Goal: Task Accomplishment & Management: Use online tool/utility

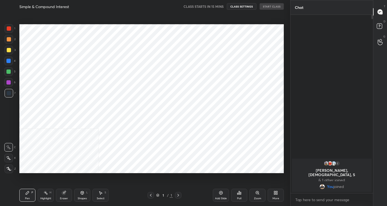
scroll to position [171, 269]
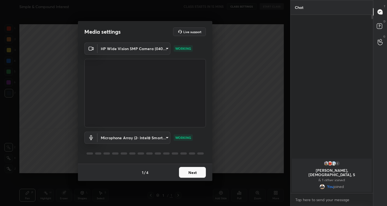
click at [192, 173] on button "Next" at bounding box center [192, 172] width 27 height 11
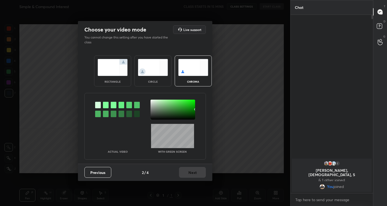
click at [106, 74] on img at bounding box center [113, 67] width 30 height 17
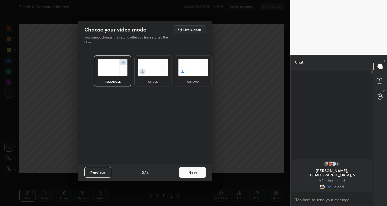
scroll to position [2, 2]
click at [187, 173] on button "Next" at bounding box center [192, 172] width 27 height 11
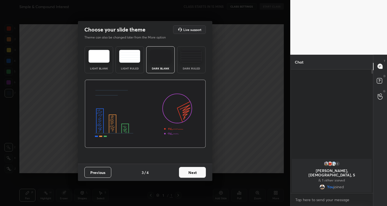
click at [187, 173] on button "Next" at bounding box center [192, 172] width 27 height 11
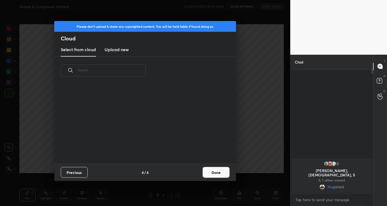
scroll to position [79, 173]
click at [216, 175] on button "Done" at bounding box center [216, 172] width 27 height 11
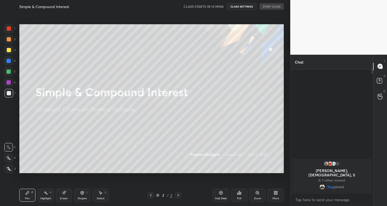
click at [217, 193] on div "Add Slide" at bounding box center [221, 195] width 16 height 13
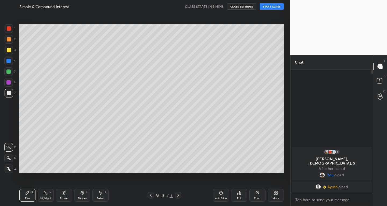
click at [12, 157] on div at bounding box center [8, 158] width 9 height 9
click at [67, 196] on div "Eraser" at bounding box center [64, 195] width 16 height 13
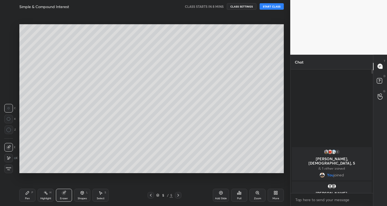
click at [31, 191] on div "P" at bounding box center [32, 192] width 2 height 3
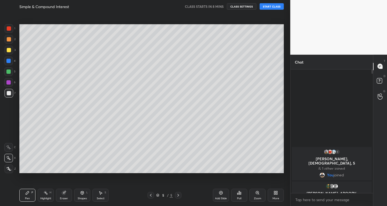
click at [217, 194] on div "Add Slide" at bounding box center [221, 195] width 16 height 13
click at [219, 194] on icon at bounding box center [221, 192] width 4 height 4
click at [221, 194] on icon at bounding box center [220, 192] width 3 height 3
click at [62, 195] on div "Eraser" at bounding box center [64, 195] width 16 height 13
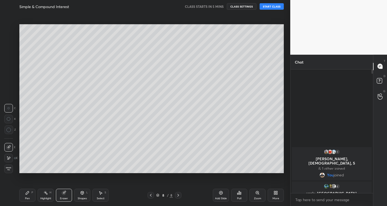
click at [28, 195] on div "Pen P" at bounding box center [27, 195] width 16 height 13
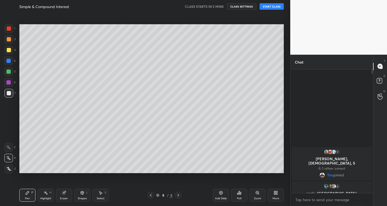
click at [214, 194] on div "Add Slide" at bounding box center [221, 195] width 16 height 13
click at [219, 193] on icon at bounding box center [220, 192] width 3 height 3
click at [218, 192] on div "Add Slide" at bounding box center [221, 195] width 16 height 13
click at [218, 194] on div "Add Slide" at bounding box center [221, 195] width 16 height 13
click at [219, 196] on div "Add Slide" at bounding box center [221, 195] width 16 height 13
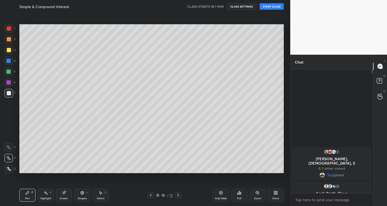
click at [102, 194] on icon at bounding box center [100, 192] width 4 height 4
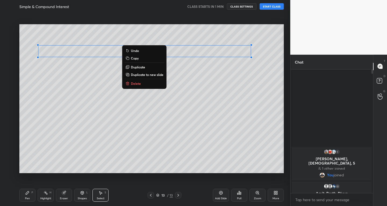
click at [29, 193] on icon at bounding box center [27, 192] width 4 height 4
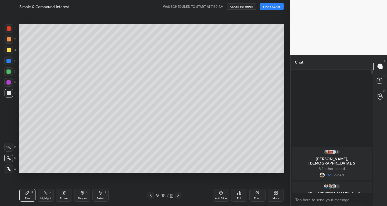
click at [271, 6] on button "START CLASS" at bounding box center [272, 6] width 24 height 6
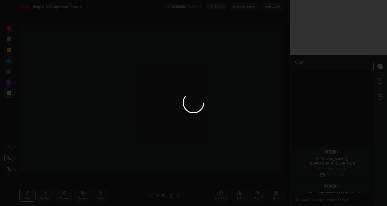
type textarea "x"
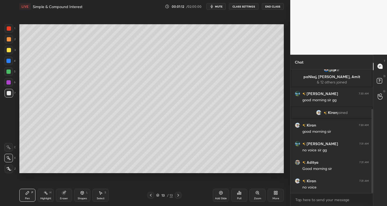
scroll to position [59, 0]
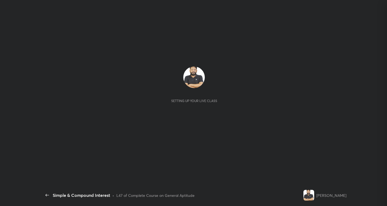
scroll to position [59, 0]
click at [213, 133] on div "Setting up your live class" at bounding box center [194, 98] width 304 height 171
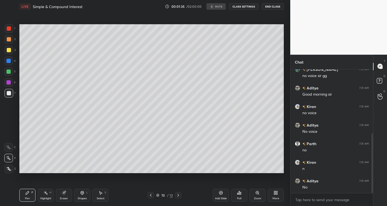
scroll to position [133, 0]
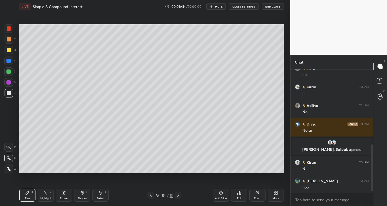
scroll to position [208, 0]
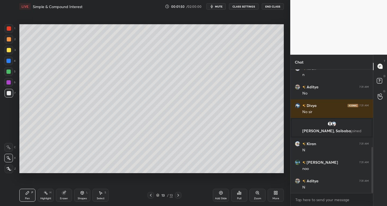
click at [220, 8] on span "mute" at bounding box center [219, 7] width 8 height 4
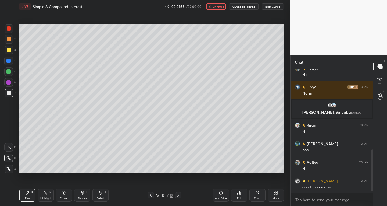
scroll to position [245, 0]
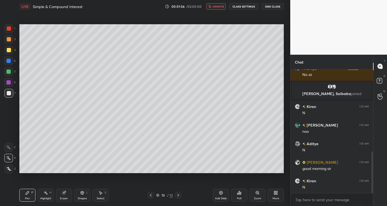
click at [220, 8] on span "unmute" at bounding box center [219, 7] width 12 height 4
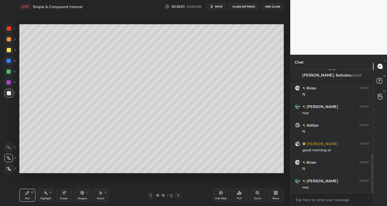
scroll to position [282, 0]
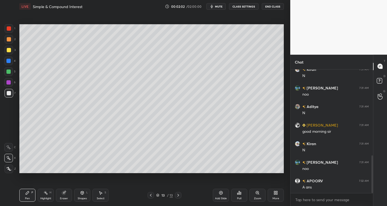
click at [247, 6] on button "CLASS SETTINGS" at bounding box center [244, 6] width 30 height 6
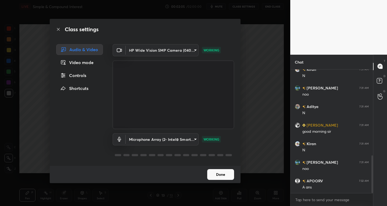
click at [77, 77] on div "Controls" at bounding box center [79, 75] width 47 height 11
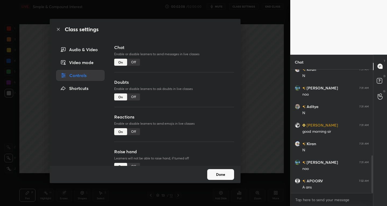
scroll to position [47, 0]
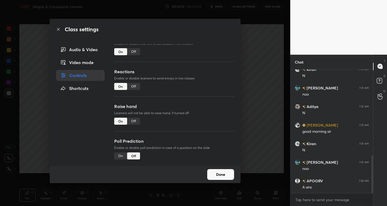
click at [83, 44] on div "Audio & Video" at bounding box center [80, 49] width 48 height 11
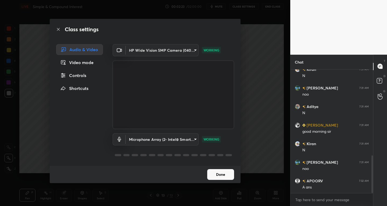
click at [210, 173] on button "Done" at bounding box center [220, 174] width 27 height 11
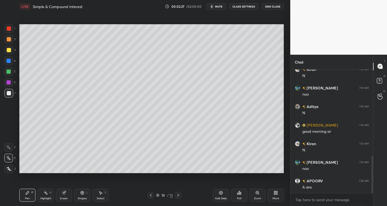
click at [222, 193] on icon at bounding box center [221, 192] width 4 height 4
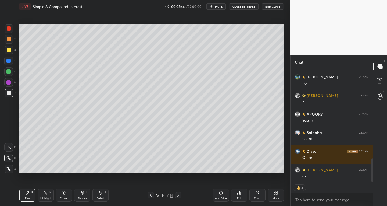
scroll to position [442, 0]
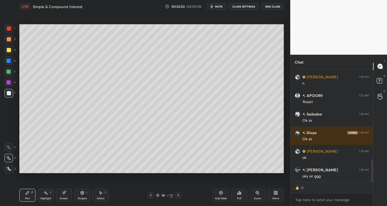
type textarea "x"
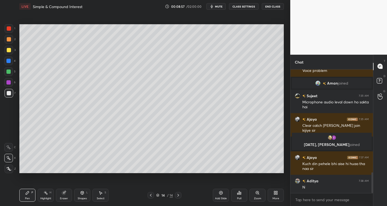
scroll to position [615, 0]
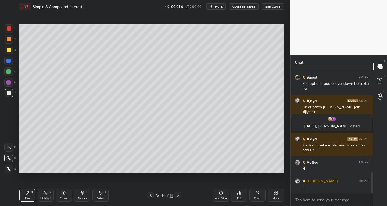
click at [214, 193] on div "Add Slide" at bounding box center [221, 195] width 16 height 13
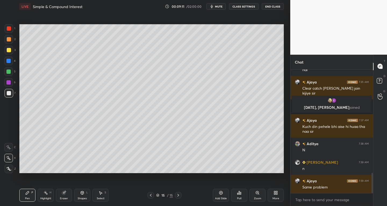
scroll to position [652, 0]
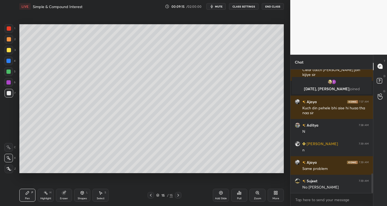
click at [69, 194] on div "Eraser" at bounding box center [64, 195] width 16 height 13
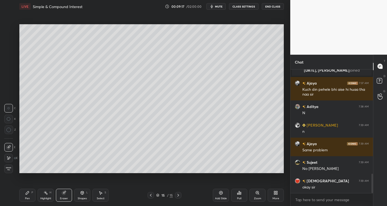
click at [34, 197] on div "Pen P" at bounding box center [27, 195] width 16 height 13
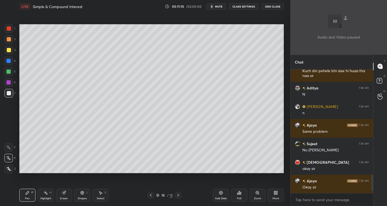
scroll to position [782, 0]
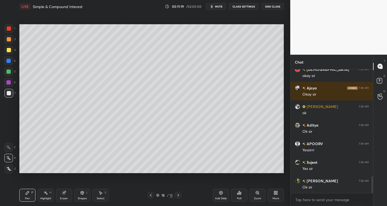
click at [64, 195] on div "Eraser" at bounding box center [64, 195] width 16 height 13
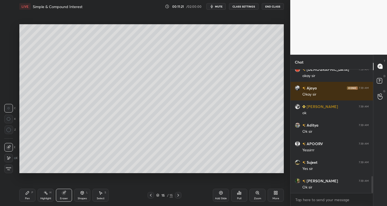
click at [31, 195] on div "Pen P" at bounding box center [27, 195] width 16 height 13
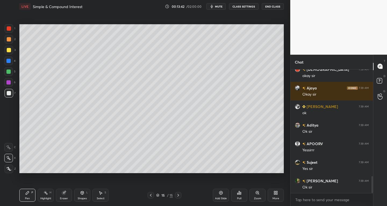
scroll to position [806, 0]
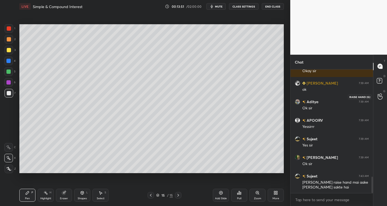
click at [380, 96] on icon at bounding box center [380, 96] width 5 height 6
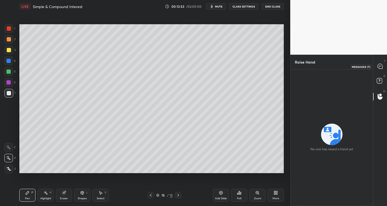
click at [380, 64] on icon at bounding box center [380, 66] width 5 height 5
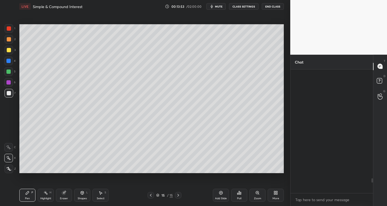
scroll to position [122, 81]
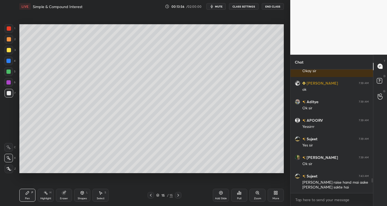
click at [236, 194] on div "Poll" at bounding box center [239, 195] width 16 height 13
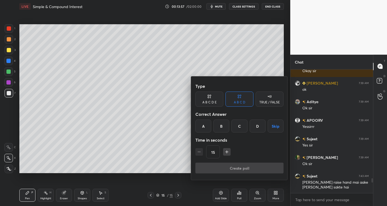
click at [219, 192] on div at bounding box center [193, 103] width 387 height 206
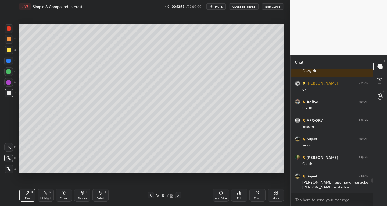
click at [216, 193] on div "Add Slide" at bounding box center [221, 195] width 16 height 13
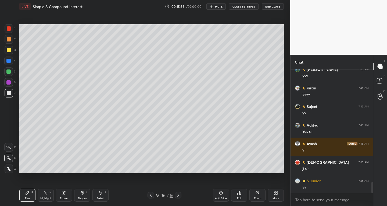
scroll to position [1291, 0]
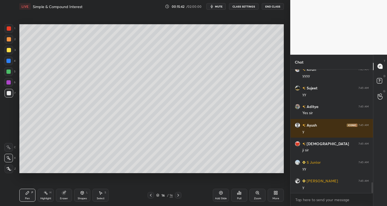
click at [103, 198] on div "Select" at bounding box center [101, 198] width 8 height 3
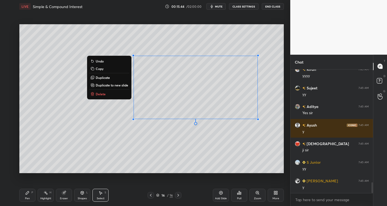
click at [100, 95] on p "Delete" at bounding box center [101, 94] width 10 height 4
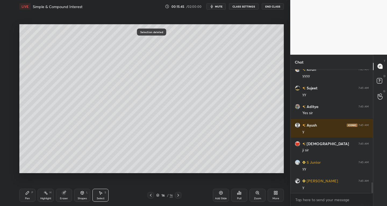
click at [151, 194] on icon at bounding box center [151, 195] width 4 height 4
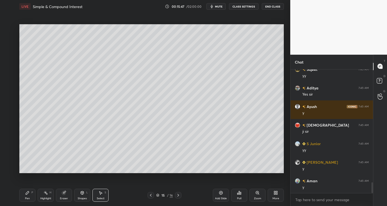
click at [109, 194] on div "Pen P Highlight H Eraser Shapes L Select S" at bounding box center [67, 195] width 97 height 13
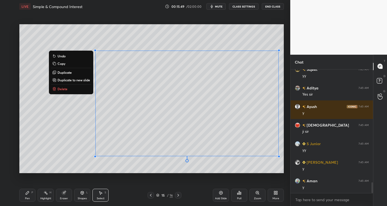
click at [64, 90] on p "Delete" at bounding box center [63, 89] width 10 height 4
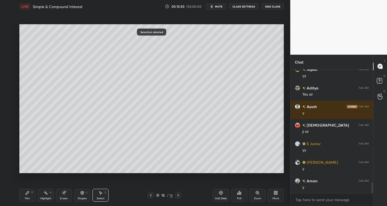
click at [151, 196] on icon at bounding box center [151, 195] width 4 height 4
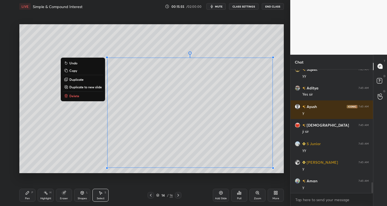
click at [73, 98] on p "Delete" at bounding box center [74, 96] width 10 height 4
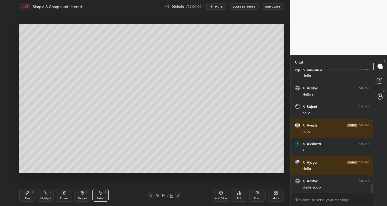
scroll to position [1532, 0]
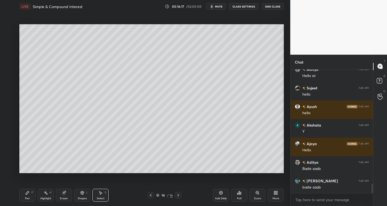
click at [151, 195] on icon at bounding box center [151, 195] width 4 height 4
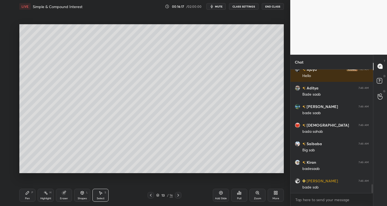
click at [152, 193] on div at bounding box center [151, 195] width 6 height 6
click at [151, 195] on icon at bounding box center [151, 195] width 4 height 4
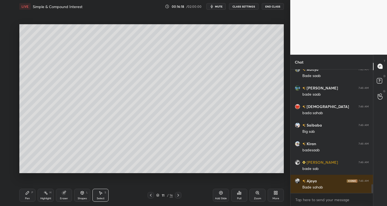
click at [151, 195] on icon at bounding box center [151, 195] width 4 height 4
click at [152, 195] on icon at bounding box center [151, 195] width 4 height 4
click at [151, 194] on icon at bounding box center [151, 195] width 4 height 4
click at [152, 194] on icon at bounding box center [151, 195] width 4 height 4
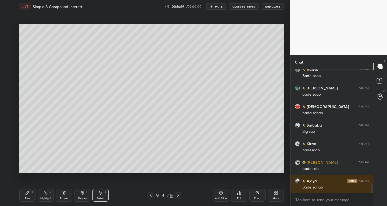
click at [152, 194] on icon at bounding box center [151, 195] width 4 height 4
click at [150, 196] on icon at bounding box center [151, 195] width 4 height 4
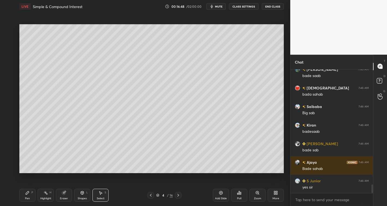
scroll to position [1662, 0]
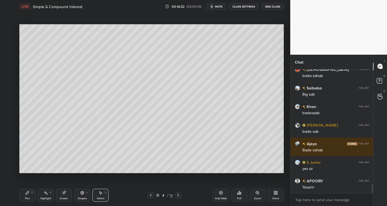
click at [177, 195] on icon at bounding box center [178, 195] width 4 height 4
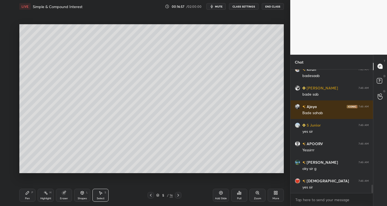
scroll to position [1718, 0]
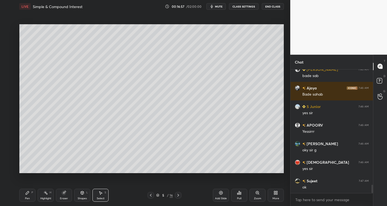
click at [101, 196] on div "Select S" at bounding box center [101, 195] width 16 height 13
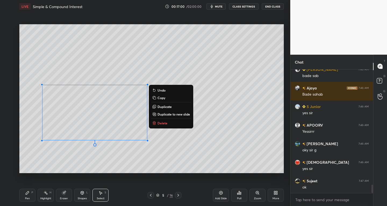
click at [23, 199] on div "Pen P" at bounding box center [27, 195] width 16 height 13
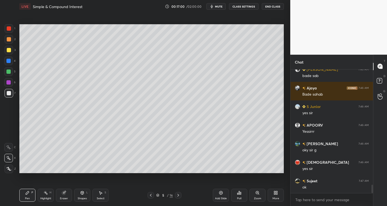
click at [80, 198] on div "Shapes" at bounding box center [82, 198] width 9 height 3
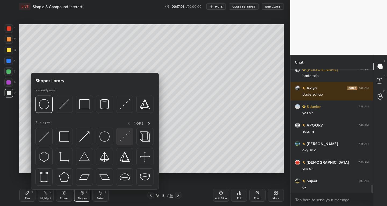
click at [121, 137] on img at bounding box center [125, 136] width 10 height 10
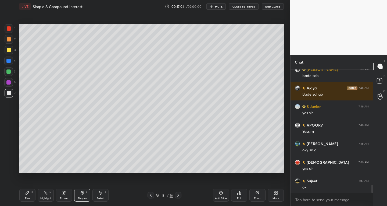
click at [33, 194] on div "Pen P" at bounding box center [27, 195] width 16 height 13
click at [82, 197] on div "Shapes" at bounding box center [82, 198] width 9 height 3
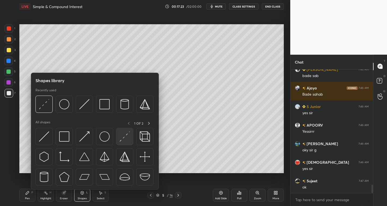
click at [121, 140] on img at bounding box center [125, 136] width 10 height 10
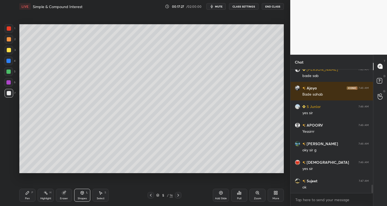
click at [65, 200] on div "Eraser" at bounding box center [64, 195] width 16 height 13
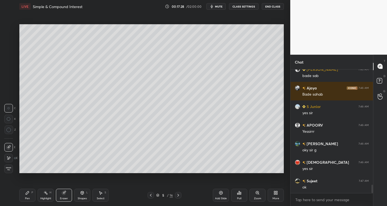
click at [10, 146] on icon at bounding box center [8, 147] width 4 height 4
click at [29, 200] on div "Pen P" at bounding box center [27, 195] width 16 height 13
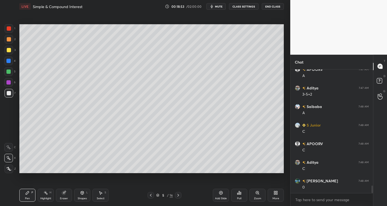
scroll to position [1885, 0]
click at [104, 193] on div "Select S" at bounding box center [101, 195] width 16 height 13
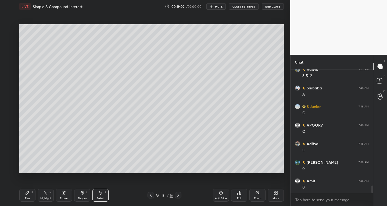
click at [101, 192] on icon at bounding box center [101, 192] width 3 height 3
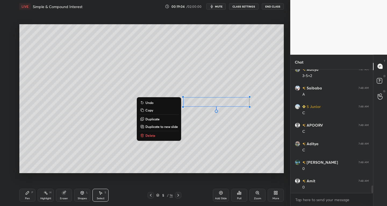
click at [151, 132] on button "Delete" at bounding box center [159, 135] width 40 height 6
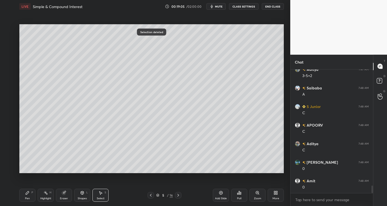
click at [63, 196] on div "Eraser" at bounding box center [64, 195] width 16 height 13
click at [10, 157] on icon at bounding box center [8, 158] width 4 height 5
click at [30, 197] on div "Pen P" at bounding box center [27, 195] width 16 height 13
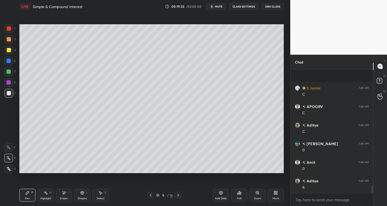
scroll to position [1941, 0]
click at [105, 191] on div "S" at bounding box center [106, 192] width 2 height 3
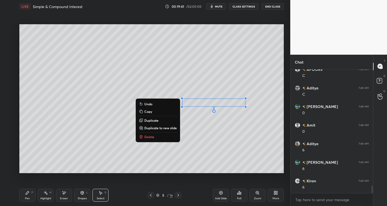
click at [149, 136] on p "Delete" at bounding box center [149, 136] width 10 height 4
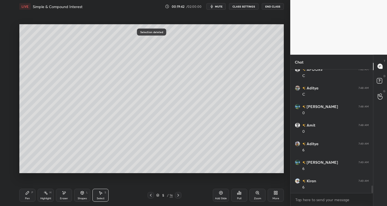
click at [33, 196] on div "Pen P" at bounding box center [27, 195] width 16 height 13
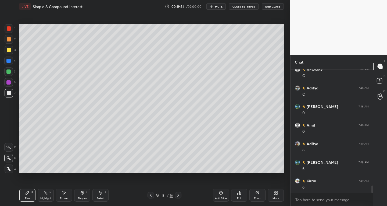
click at [69, 197] on div "Eraser" at bounding box center [64, 195] width 16 height 13
click at [29, 195] on div "Pen P" at bounding box center [27, 195] width 16 height 13
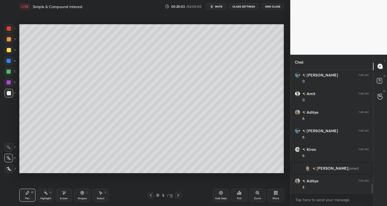
scroll to position [1519, 0]
click at [179, 194] on icon at bounding box center [178, 195] width 4 height 4
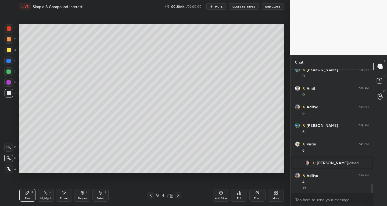
click at [101, 198] on div "Select" at bounding box center [101, 198] width 8 height 3
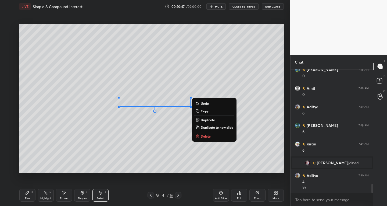
click at [34, 197] on div "Pen P" at bounding box center [27, 195] width 16 height 13
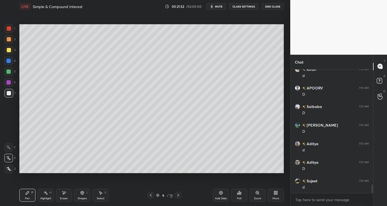
scroll to position [1673, 0]
click at [66, 199] on div "Eraser" at bounding box center [64, 198] width 8 height 3
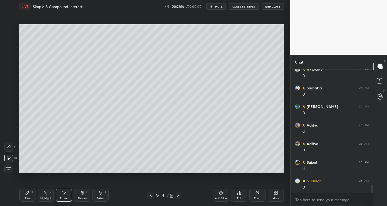
click at [28, 196] on div "Pen P" at bounding box center [27, 195] width 16 height 13
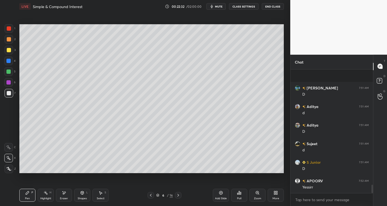
scroll to position [1729, 0]
click at [179, 195] on icon at bounding box center [178, 195] width 4 height 4
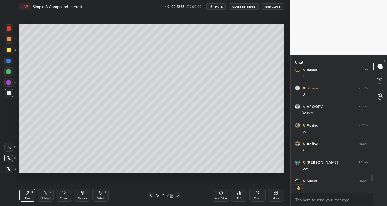
scroll to position [1796, 0]
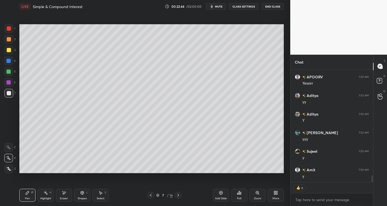
type textarea "x"
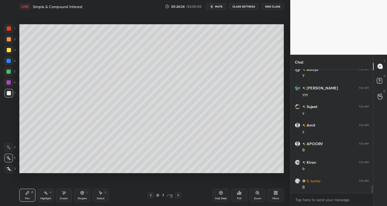
scroll to position [1859, 0]
click at [65, 194] on icon at bounding box center [64, 192] width 4 height 5
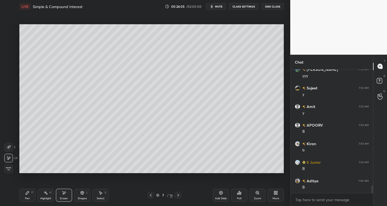
click at [29, 195] on div "Pen P" at bounding box center [27, 195] width 16 height 13
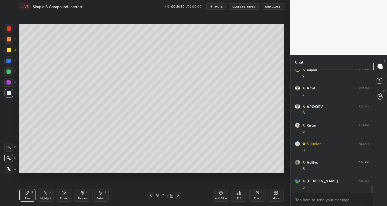
click at [101, 197] on div "Select" at bounding box center [101, 198] width 8 height 3
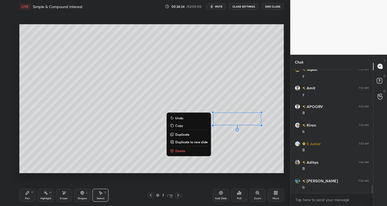
click at [28, 198] on div "Pen" at bounding box center [27, 198] width 5 height 3
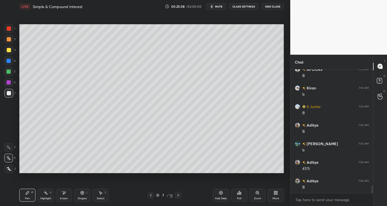
scroll to position [1933, 0]
click at [239, 197] on div "Poll" at bounding box center [239, 198] width 4 height 3
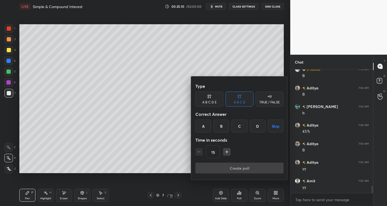
scroll to position [1970, 0]
click at [226, 152] on icon "button" at bounding box center [226, 151] width 5 height 5
type input "30"
click at [222, 126] on div "B" at bounding box center [222, 125] width 16 height 13
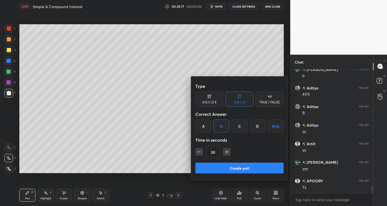
click at [222, 166] on button "Create poll" at bounding box center [240, 167] width 88 height 11
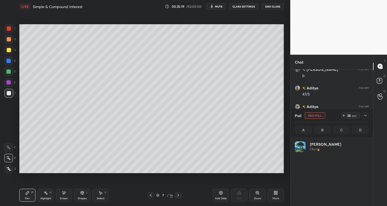
scroll to position [63, 72]
click at [366, 115] on icon at bounding box center [366, 115] width 4 height 4
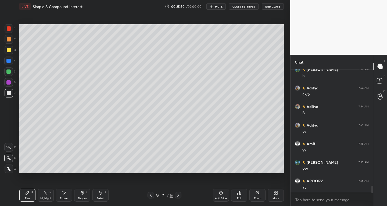
scroll to position [135, 81]
click at [219, 194] on icon at bounding box center [221, 192] width 4 height 4
click at [179, 194] on icon at bounding box center [178, 195] width 4 height 4
click at [9, 50] on div at bounding box center [9, 50] width 4 height 4
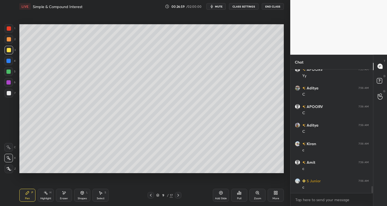
click at [9, 70] on div at bounding box center [8, 71] width 4 height 4
click at [10, 49] on div at bounding box center [9, 50] width 4 height 4
click at [10, 28] on div at bounding box center [9, 28] width 4 height 4
click at [10, 72] on div at bounding box center [8, 71] width 4 height 4
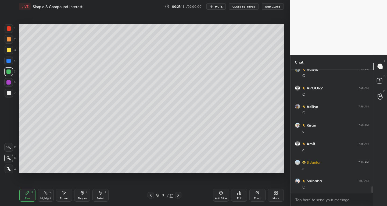
click at [8, 62] on div at bounding box center [8, 61] width 4 height 4
click at [12, 95] on div at bounding box center [9, 93] width 9 height 9
click at [179, 194] on icon at bounding box center [178, 195] width 4 height 4
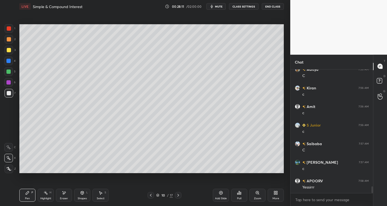
click at [151, 195] on icon at bounding box center [151, 195] width 4 height 4
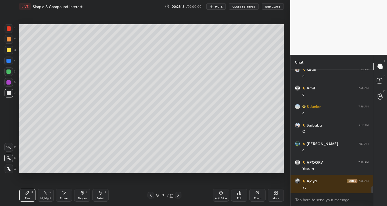
scroll to position [2193, 0]
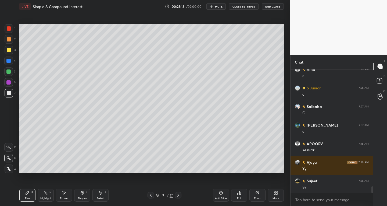
click at [179, 196] on icon at bounding box center [178, 195] width 4 height 4
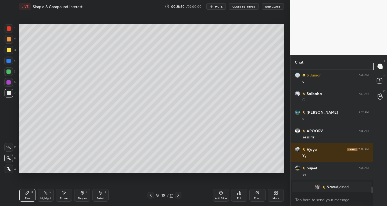
scroll to position [2030, 0]
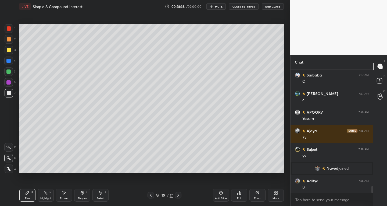
click at [64, 198] on div "Eraser" at bounding box center [64, 198] width 8 height 3
click at [29, 194] on icon at bounding box center [27, 192] width 4 height 4
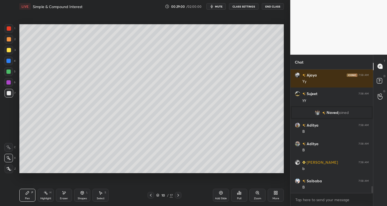
scroll to position [2105, 0]
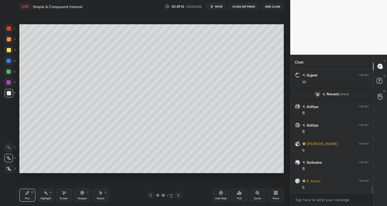
click at [9, 30] on div at bounding box center [9, 28] width 4 height 4
click at [99, 197] on div "Select" at bounding box center [101, 198] width 8 height 3
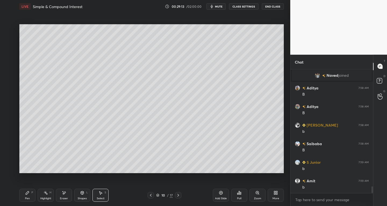
click at [101, 195] on div "Select S" at bounding box center [101, 195] width 16 height 13
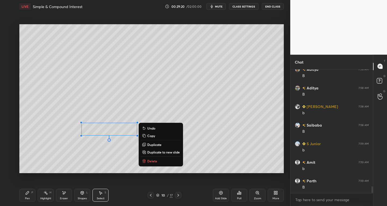
scroll to position [2160, 0]
click at [108, 164] on div "0 ° Undo Copy Duplicate Duplicate to new slide Delete" at bounding box center [151, 98] width 265 height 149
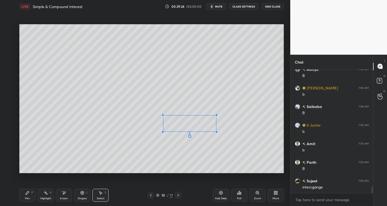
scroll to position [2184, 0]
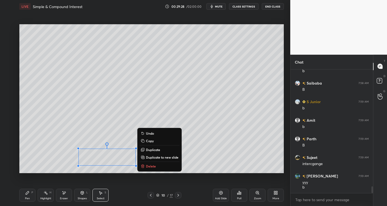
click at [67, 196] on div "Eraser" at bounding box center [64, 195] width 16 height 13
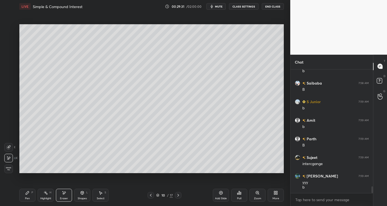
click at [24, 194] on div "Pen P" at bounding box center [27, 195] width 16 height 13
click at [9, 52] on div at bounding box center [9, 50] width 4 height 4
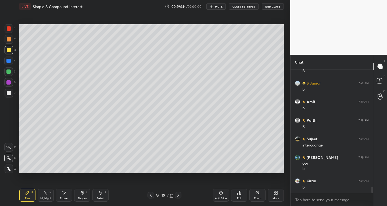
click at [10, 93] on div at bounding box center [9, 93] width 4 height 4
click at [8, 31] on div at bounding box center [9, 28] width 9 height 9
click at [10, 94] on div at bounding box center [9, 93] width 4 height 4
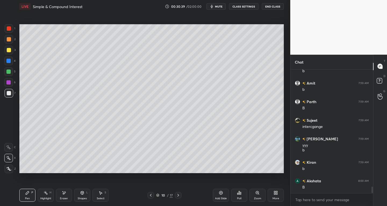
scroll to position [2239, 0]
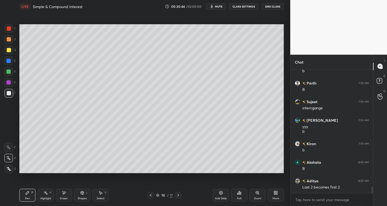
click at [8, 72] on div at bounding box center [8, 71] width 4 height 4
click at [9, 52] on div at bounding box center [9, 50] width 9 height 9
click at [9, 30] on div at bounding box center [9, 28] width 4 height 4
click at [5, 98] on div "7" at bounding box center [10, 94] width 11 height 11
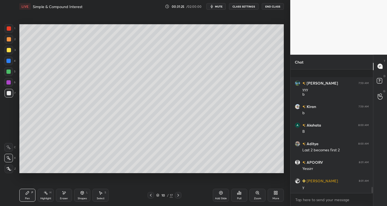
scroll to position [2314, 0]
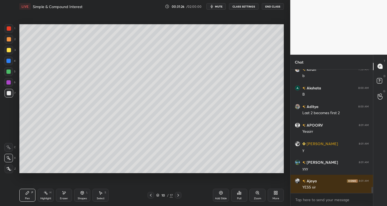
click at [180, 196] on icon at bounding box center [178, 195] width 4 height 4
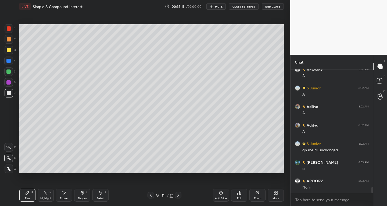
scroll to position [2481, 0]
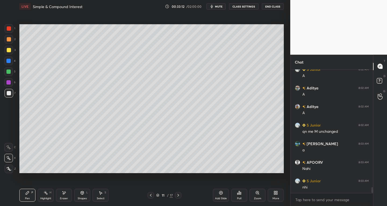
click at [62, 199] on div "Eraser" at bounding box center [64, 198] width 8 height 3
click at [11, 150] on div at bounding box center [8, 147] width 9 height 9
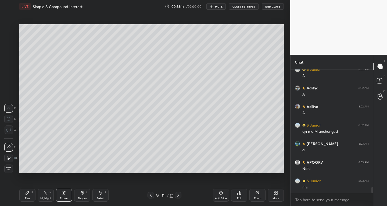
click at [29, 198] on div "Pen" at bounding box center [27, 198] width 5 height 3
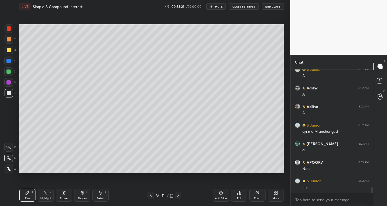
click at [64, 196] on div "Eraser" at bounding box center [64, 195] width 16 height 13
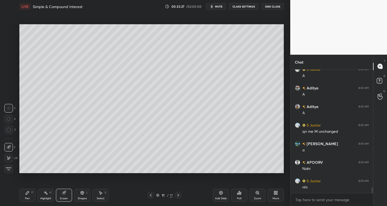
click at [30, 194] on div "Pen P" at bounding box center [27, 195] width 16 height 13
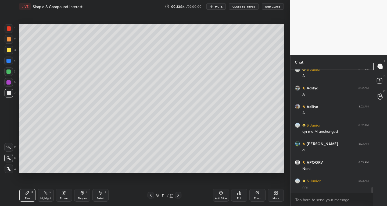
click at [68, 191] on div "Eraser" at bounding box center [64, 195] width 16 height 13
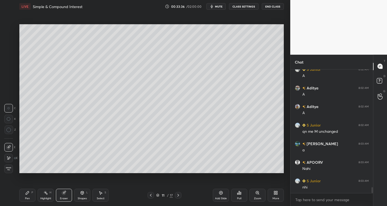
click at [31, 198] on div "Pen P" at bounding box center [27, 195] width 16 height 13
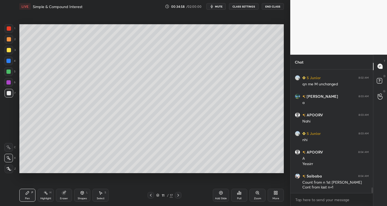
scroll to position [2546, 0]
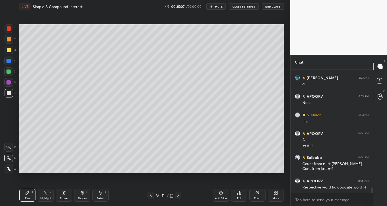
click at [65, 197] on div "Eraser" at bounding box center [64, 198] width 8 height 3
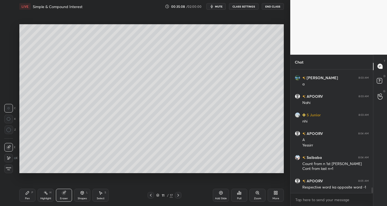
click at [24, 198] on div "Pen P" at bounding box center [27, 195] width 16 height 13
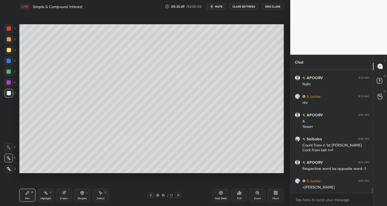
scroll to position [2588, 0]
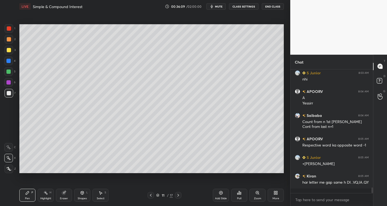
click at [102, 195] on div "Select S" at bounding box center [101, 195] width 16 height 13
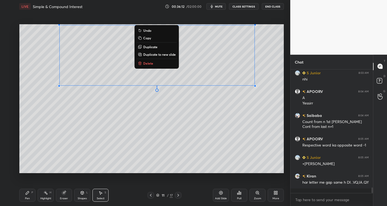
click at [122, 175] on div "0 ° Undo Copy Duplicate Duplicate to new slide Delete Setting up your live clas…" at bounding box center [151, 98] width 269 height 171
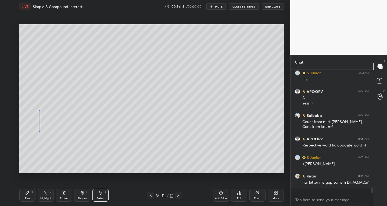
scroll to position [2607, 0]
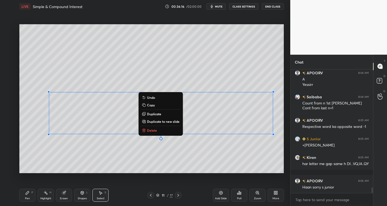
click at [27, 196] on div "Pen P" at bounding box center [27, 195] width 16 height 13
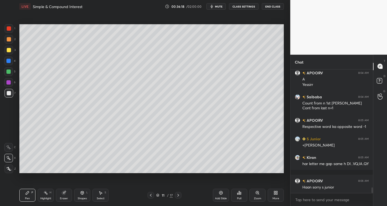
click at [97, 195] on div "Select S" at bounding box center [101, 195] width 16 height 13
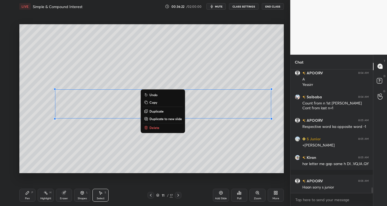
click at [27, 194] on icon at bounding box center [27, 192] width 3 height 3
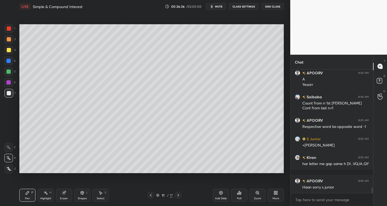
click at [65, 193] on icon at bounding box center [63, 192] width 3 height 3
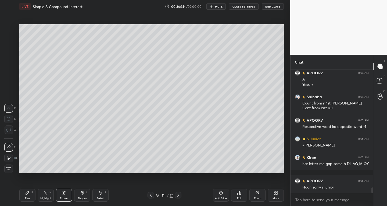
click at [29, 195] on div "Pen P" at bounding box center [27, 195] width 16 height 13
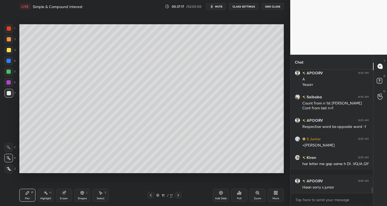
click at [102, 193] on icon at bounding box center [100, 192] width 4 height 4
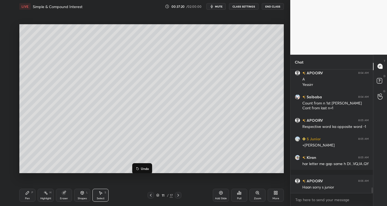
click at [29, 198] on div "Pen" at bounding box center [27, 198] width 5 height 3
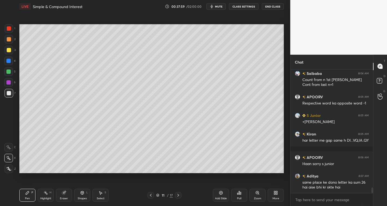
scroll to position [2649, 0]
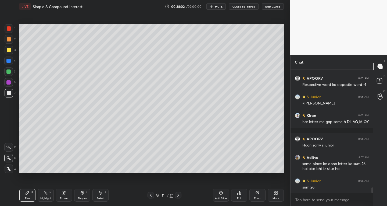
click at [7, 29] on div at bounding box center [9, 28] width 4 height 4
click at [7, 72] on div at bounding box center [8, 71] width 4 height 4
click at [7, 51] on div at bounding box center [9, 50] width 4 height 4
click at [10, 29] on div at bounding box center [9, 28] width 4 height 4
click at [8, 63] on div at bounding box center [8, 60] width 9 height 9
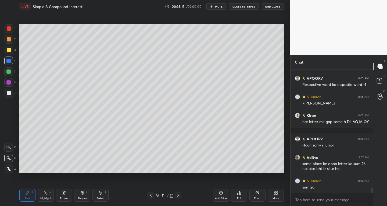
click at [7, 84] on div at bounding box center [8, 82] width 4 height 4
click at [9, 92] on div at bounding box center [9, 93] width 4 height 4
click at [7, 39] on div at bounding box center [9, 39] width 4 height 4
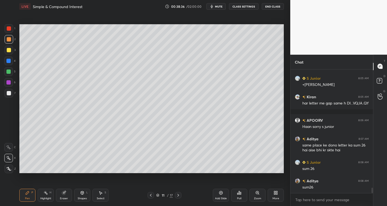
scroll to position [2686, 0]
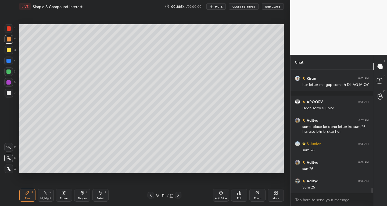
click at [98, 200] on div "Select S" at bounding box center [101, 195] width 16 height 13
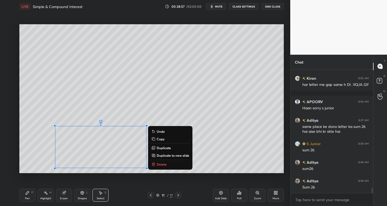
click at [25, 199] on div "Pen" at bounding box center [27, 198] width 5 height 3
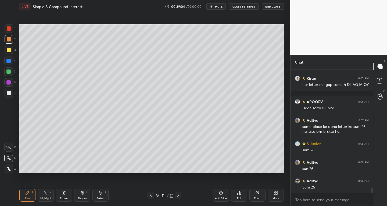
click at [7, 98] on div "7" at bounding box center [10, 94] width 11 height 11
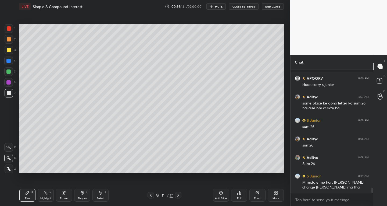
click at [105, 198] on div "Select S" at bounding box center [101, 195] width 16 height 13
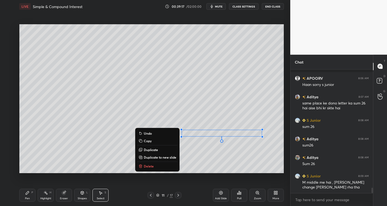
click at [29, 197] on div "Pen" at bounding box center [27, 198] width 5 height 3
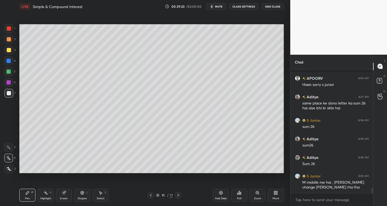
click at [104, 196] on div "Select S" at bounding box center [101, 195] width 16 height 13
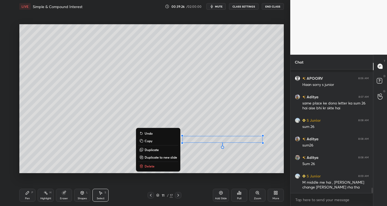
click at [29, 197] on div "Pen" at bounding box center [27, 198] width 5 height 3
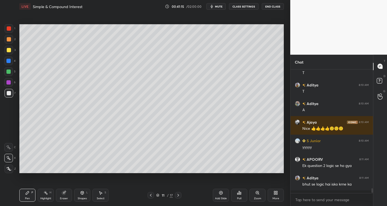
scroll to position [2858, 0]
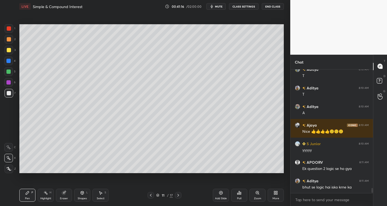
click at [180, 196] on icon at bounding box center [178, 195] width 4 height 4
click at [102, 195] on div "Select S" at bounding box center [101, 195] width 16 height 13
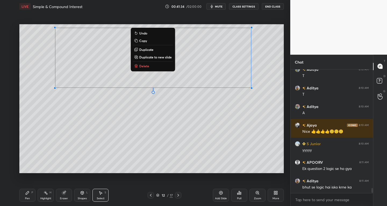
click at [27, 199] on div "Pen" at bounding box center [27, 198] width 5 height 3
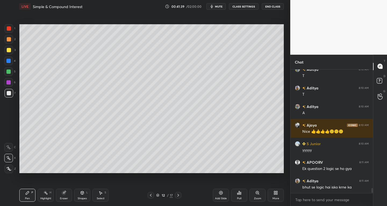
click at [65, 194] on icon at bounding box center [64, 192] width 4 height 4
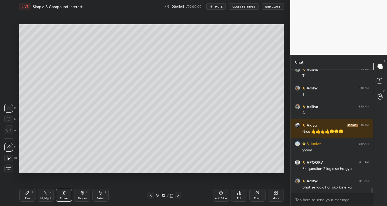
click at [31, 194] on div "Pen P" at bounding box center [27, 195] width 16 height 13
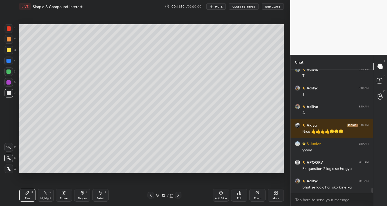
click at [104, 196] on div "Select S" at bounding box center [101, 195] width 16 height 13
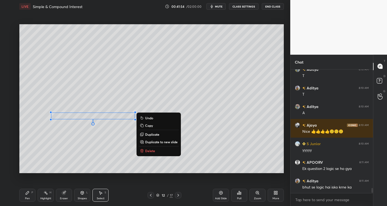
click at [111, 167] on div "0 ° Undo Copy Duplicate Duplicate to new slide Delete" at bounding box center [151, 98] width 265 height 149
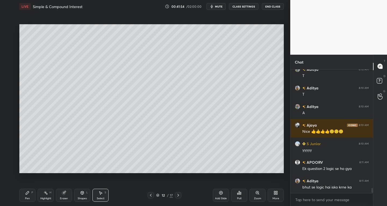
click at [26, 197] on div "Pen" at bounding box center [27, 198] width 5 height 3
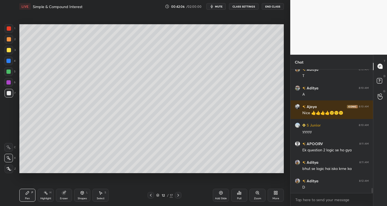
click at [102, 192] on icon at bounding box center [100, 192] width 4 height 4
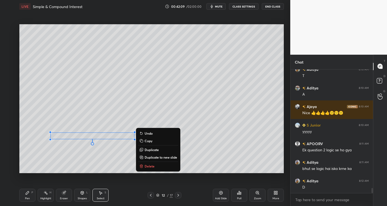
click at [119, 165] on div "0 ° Undo Copy Duplicate Duplicate to new slide Delete" at bounding box center [151, 98] width 265 height 149
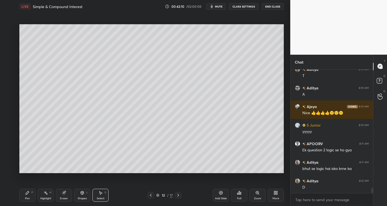
click at [151, 194] on icon at bounding box center [151, 195] width 2 height 3
click at [26, 194] on icon at bounding box center [27, 192] width 3 height 3
click at [177, 196] on icon at bounding box center [178, 195] width 4 height 4
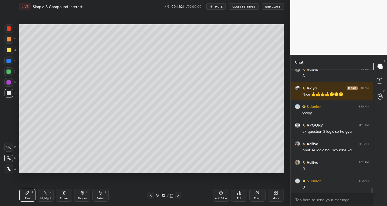
click at [152, 196] on icon at bounding box center [151, 195] width 4 height 4
click at [176, 195] on div at bounding box center [178, 195] width 6 height 6
click at [151, 195] on icon at bounding box center [151, 195] width 4 height 4
click at [178, 197] on icon at bounding box center [178, 195] width 4 height 4
click at [152, 195] on icon at bounding box center [151, 195] width 4 height 4
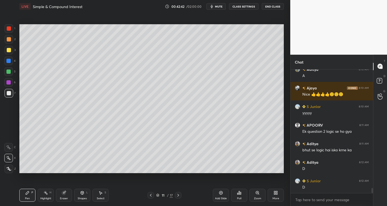
click at [179, 194] on icon at bounding box center [178, 195] width 4 height 4
click at [151, 194] on icon at bounding box center [151, 195] width 4 height 4
click at [178, 194] on icon at bounding box center [178, 195] width 4 height 4
click at [151, 196] on icon at bounding box center [151, 195] width 2 height 3
click at [178, 195] on icon at bounding box center [178, 195] width 4 height 4
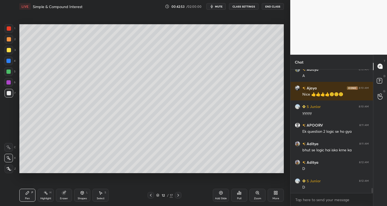
click at [150, 194] on icon at bounding box center [151, 195] width 4 height 4
click at [177, 196] on icon at bounding box center [178, 195] width 4 height 4
click at [150, 194] on icon at bounding box center [151, 195] width 4 height 4
click at [178, 194] on icon at bounding box center [178, 195] width 4 height 4
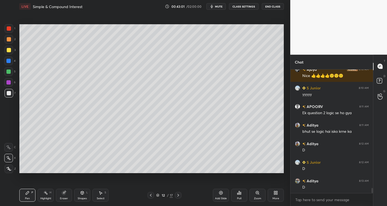
click at [150, 194] on icon at bounding box center [151, 195] width 4 height 4
click at [180, 194] on div at bounding box center [178, 195] width 6 height 6
click at [151, 196] on icon at bounding box center [151, 195] width 2 height 3
click at [177, 194] on icon at bounding box center [178, 195] width 4 height 4
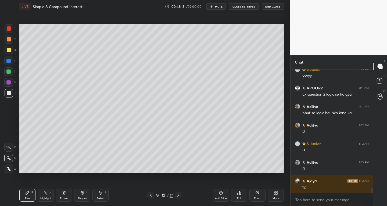
click at [150, 195] on icon at bounding box center [151, 195] width 4 height 4
click at [176, 196] on icon at bounding box center [178, 195] width 4 height 4
click at [150, 196] on icon at bounding box center [151, 195] width 4 height 4
click at [178, 197] on div at bounding box center [178, 195] width 6 height 6
click at [151, 194] on icon at bounding box center [151, 195] width 4 height 4
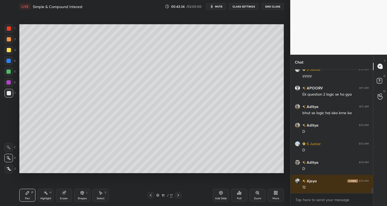
click at [176, 197] on icon at bounding box center [178, 195] width 4 height 4
click at [151, 194] on icon at bounding box center [151, 195] width 2 height 3
click at [177, 196] on icon at bounding box center [178, 195] width 4 height 4
click at [151, 194] on icon at bounding box center [151, 195] width 4 height 4
click at [177, 196] on icon at bounding box center [178, 195] width 4 height 4
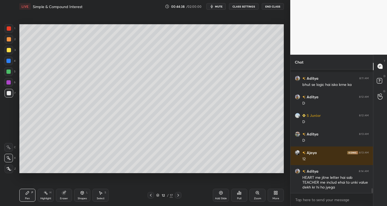
scroll to position [2984, 0]
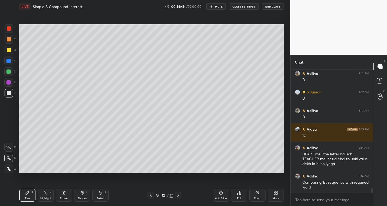
click at [6, 29] on div at bounding box center [9, 28] width 9 height 9
click at [8, 72] on div at bounding box center [8, 71] width 4 height 4
click at [9, 72] on div at bounding box center [8, 71] width 4 height 4
click at [9, 97] on div at bounding box center [9, 93] width 9 height 9
click at [7, 26] on div at bounding box center [9, 28] width 9 height 9
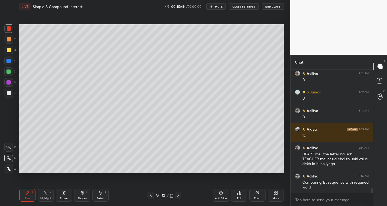
click at [51, 194] on div "Highlight H" at bounding box center [46, 195] width 16 height 13
click at [64, 195] on div "Eraser" at bounding box center [64, 195] width 16 height 13
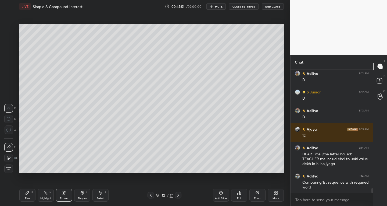
click at [9, 157] on icon at bounding box center [8, 158] width 4 height 5
click at [31, 193] on div "Pen P" at bounding box center [27, 195] width 16 height 13
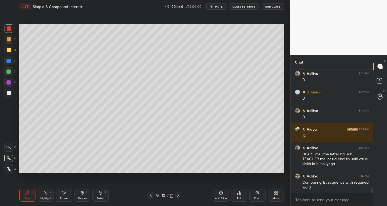
click at [7, 51] on div at bounding box center [9, 50] width 4 height 4
click at [9, 85] on div at bounding box center [8, 82] width 9 height 9
click at [8, 61] on div at bounding box center [8, 61] width 4 height 4
click at [7, 83] on div at bounding box center [8, 82] width 4 height 4
click at [6, 32] on div at bounding box center [9, 28] width 9 height 9
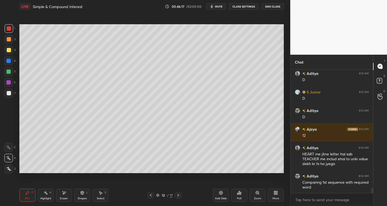
click at [9, 71] on div at bounding box center [8, 71] width 4 height 4
click at [8, 94] on div at bounding box center [9, 93] width 4 height 4
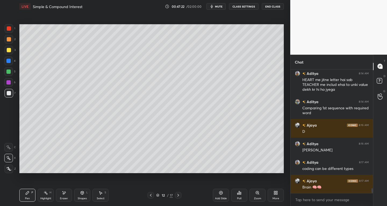
scroll to position [3077, 0]
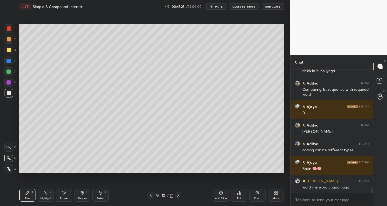
click at [179, 194] on icon at bounding box center [178, 195] width 4 height 4
click at [150, 195] on icon at bounding box center [151, 195] width 4 height 4
click at [150, 196] on icon at bounding box center [151, 195] width 4 height 4
click at [106, 198] on div "Select S" at bounding box center [101, 195] width 16 height 13
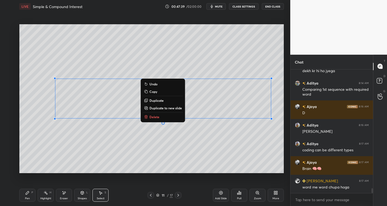
click at [152, 91] on p "Copy" at bounding box center [154, 91] width 8 height 4
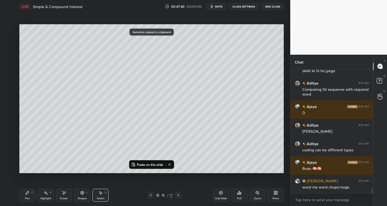
click at [180, 195] on icon at bounding box center [178, 195] width 4 height 4
click at [179, 195] on icon at bounding box center [178, 195] width 4 height 4
click at [144, 163] on p "Paste on this slide" at bounding box center [150, 164] width 26 height 4
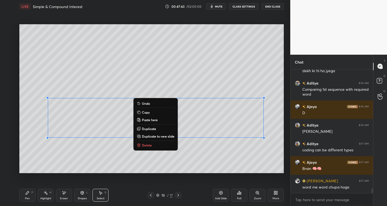
click at [62, 194] on icon at bounding box center [64, 192] width 4 height 5
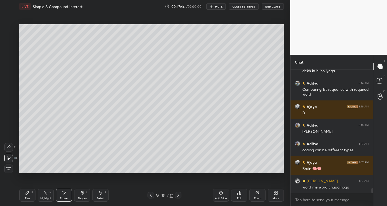
click at [106, 194] on div "Select S" at bounding box center [101, 195] width 16 height 13
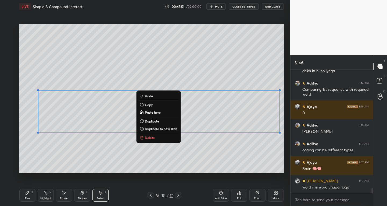
click at [29, 194] on icon at bounding box center [27, 192] width 4 height 4
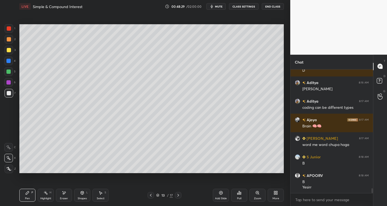
scroll to position [3138, 0]
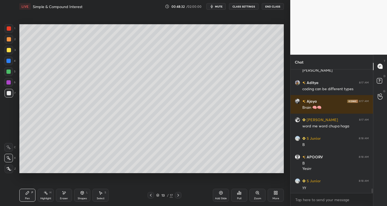
click at [8, 47] on div at bounding box center [9, 50] width 9 height 9
click at [10, 31] on div at bounding box center [9, 28] width 9 height 9
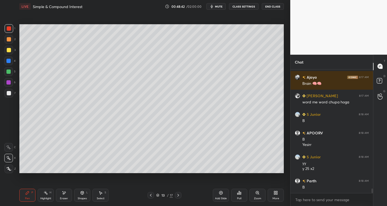
scroll to position [3180, 0]
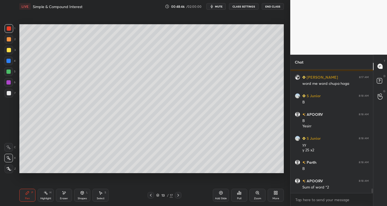
click at [7, 93] on div at bounding box center [9, 93] width 4 height 4
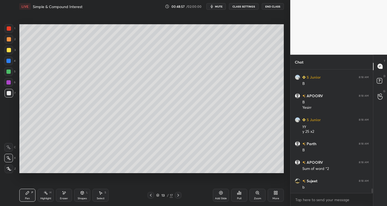
scroll to position [3217, 0]
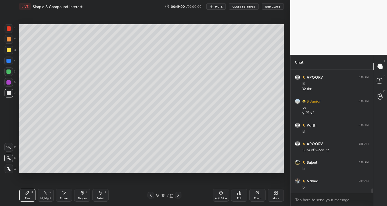
click at [66, 196] on div "Eraser" at bounding box center [64, 195] width 16 height 13
click at [102, 195] on div "Select S" at bounding box center [101, 195] width 16 height 13
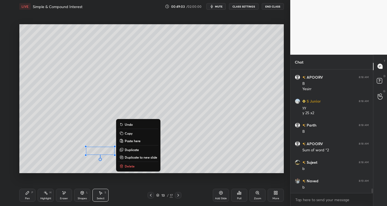
scroll to position [3236, 0]
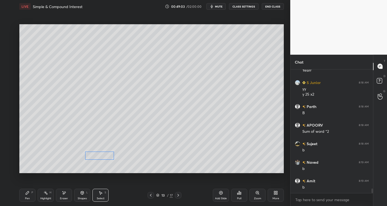
click at [100, 155] on div "0 ° Undo Copy Paste here Duplicate Duplicate to new slide Delete" at bounding box center [151, 98] width 265 height 149
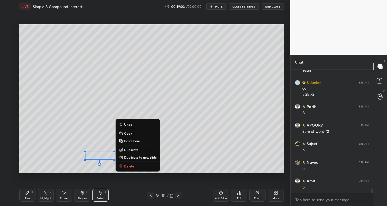
click at [25, 198] on div "Pen" at bounding box center [27, 198] width 5 height 3
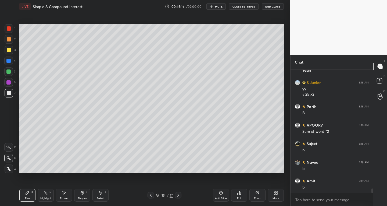
click at [99, 195] on div "Select S" at bounding box center [101, 195] width 16 height 13
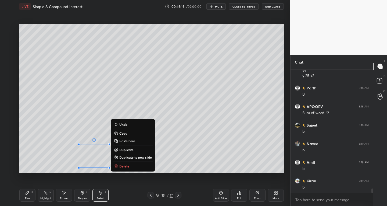
click at [27, 197] on div "Pen" at bounding box center [27, 198] width 5 height 3
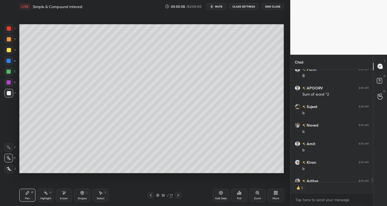
scroll to position [3302, 0]
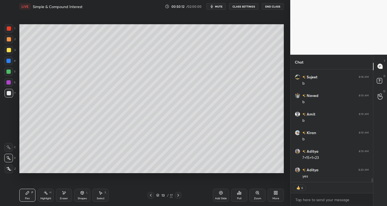
click at [178, 194] on icon at bounding box center [179, 195] width 2 height 3
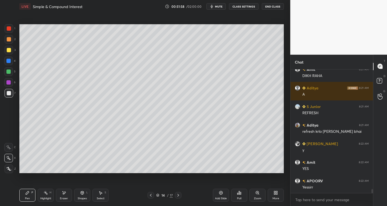
scroll to position [3649, 0]
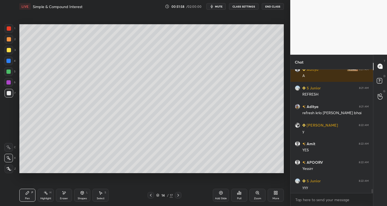
click at [100, 195] on div "Select S" at bounding box center [101, 195] width 16 height 13
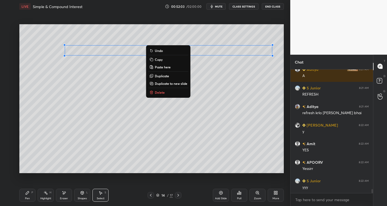
click at [171, 81] on p "Duplicate to new slide" at bounding box center [171, 83] width 33 height 4
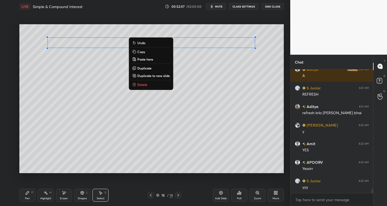
click at [31, 198] on div "Pen P" at bounding box center [27, 195] width 16 height 13
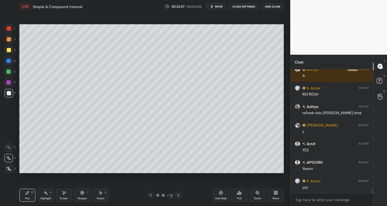
click at [149, 196] on icon at bounding box center [151, 195] width 4 height 4
click at [177, 196] on icon at bounding box center [178, 195] width 4 height 4
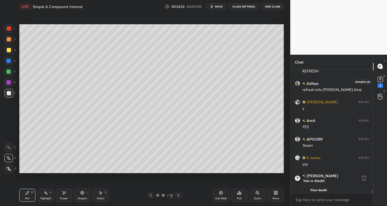
click at [380, 78] on icon at bounding box center [380, 79] width 2 height 2
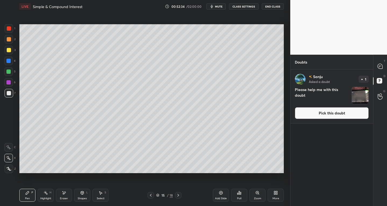
click at [363, 97] on img "grid" at bounding box center [360, 95] width 17 height 17
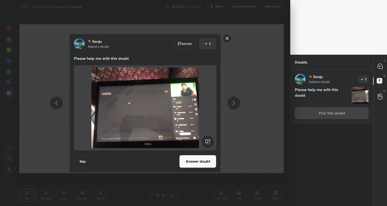
click at [225, 37] on rect at bounding box center [227, 38] width 8 height 8
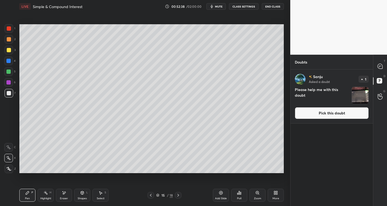
click at [380, 65] on icon at bounding box center [380, 66] width 5 height 5
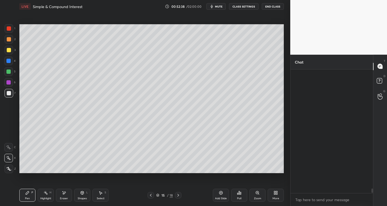
scroll to position [122, 81]
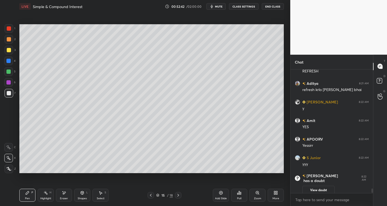
click at [150, 194] on icon at bounding box center [151, 195] width 4 height 4
click at [47, 197] on div "Highlight" at bounding box center [45, 198] width 11 height 3
click at [64, 196] on div "Eraser" at bounding box center [64, 195] width 16 height 13
click at [100, 194] on icon at bounding box center [101, 192] width 3 height 3
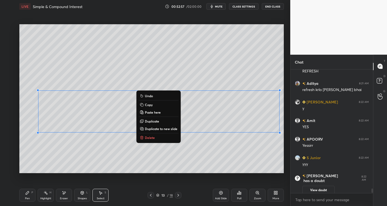
click at [148, 103] on p "Copy" at bounding box center [149, 104] width 8 height 4
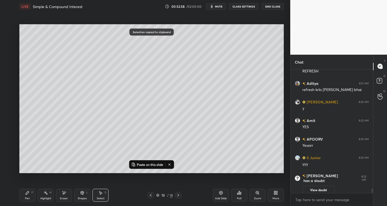
click at [178, 196] on icon at bounding box center [178, 195] width 4 height 4
click at [180, 195] on icon at bounding box center [178, 195] width 4 height 4
click at [144, 165] on p "Paste on this slide" at bounding box center [150, 164] width 26 height 4
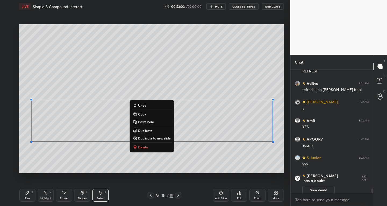
click at [23, 196] on div "Pen P" at bounding box center [27, 195] width 16 height 13
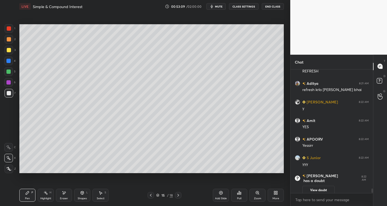
click at [102, 193] on icon at bounding box center [100, 192] width 4 height 4
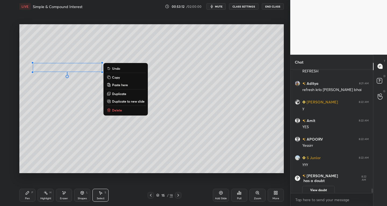
click at [29, 193] on icon at bounding box center [27, 192] width 4 height 4
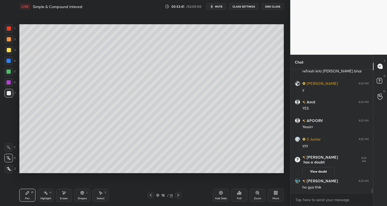
scroll to position [3261, 0]
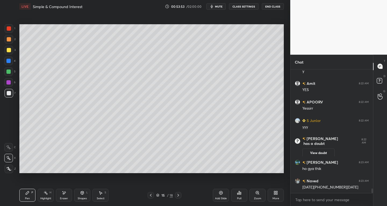
click at [99, 194] on icon at bounding box center [100, 192] width 4 height 4
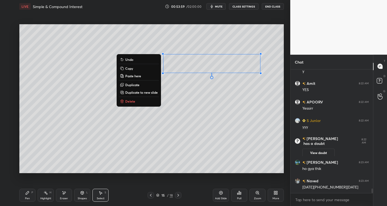
click at [26, 195] on div "Pen P" at bounding box center [27, 195] width 16 height 13
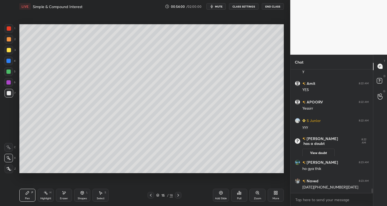
click at [8, 52] on div at bounding box center [9, 50] width 4 height 4
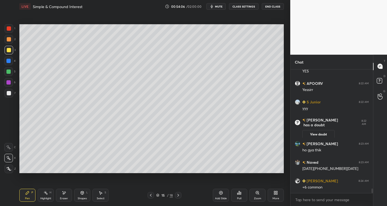
scroll to position [3298, 0]
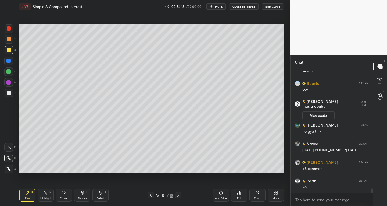
click at [8, 96] on div at bounding box center [9, 93] width 9 height 9
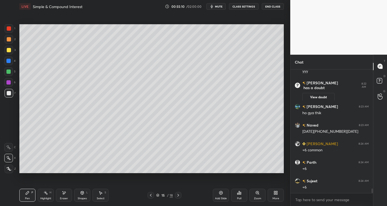
click at [102, 194] on icon at bounding box center [100, 192] width 4 height 4
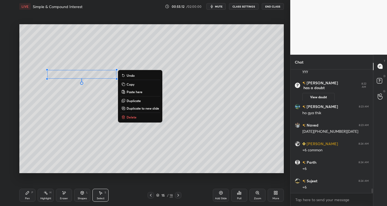
click at [26, 194] on icon at bounding box center [27, 192] width 4 height 4
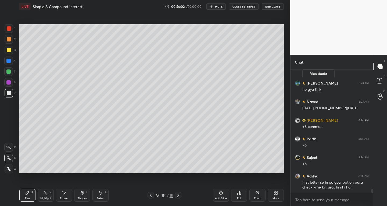
scroll to position [3358, 0]
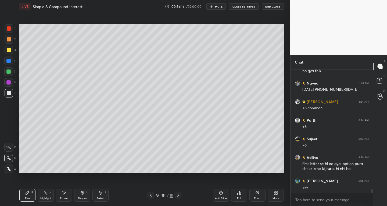
click at [151, 192] on div at bounding box center [151, 195] width 6 height 6
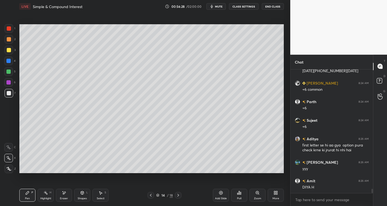
scroll to position [2, 2]
click at [179, 195] on icon at bounding box center [178, 195] width 4 height 4
click at [179, 196] on icon at bounding box center [178, 195] width 4 height 4
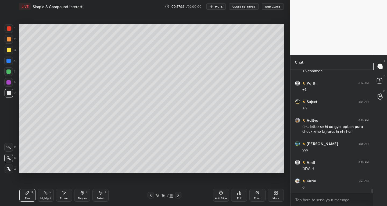
click at [62, 194] on icon at bounding box center [64, 192] width 4 height 5
click at [27, 197] on div "Pen" at bounding box center [27, 198] width 5 height 3
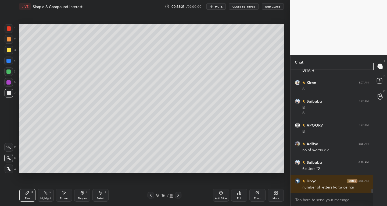
scroll to position [3512, 0]
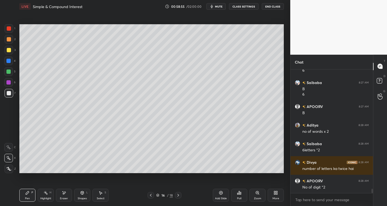
click at [220, 195] on div "Add Slide" at bounding box center [221, 195] width 16 height 13
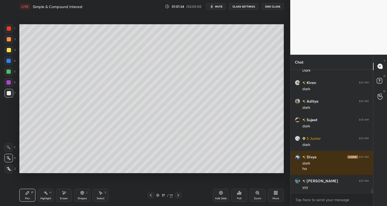
scroll to position [3814, 0]
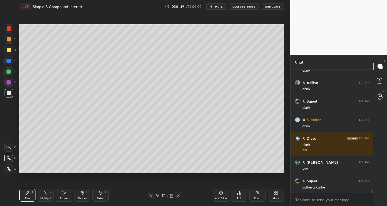
click at [101, 197] on div "Select" at bounding box center [101, 198] width 8 height 3
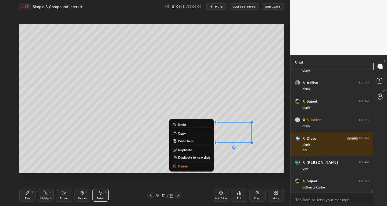
click at [184, 165] on p "Delete" at bounding box center [183, 166] width 10 height 4
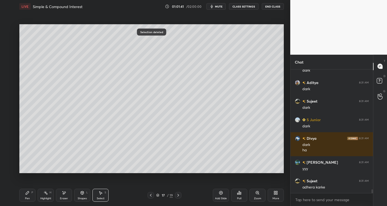
click at [32, 201] on div "Pen P" at bounding box center [27, 195] width 16 height 13
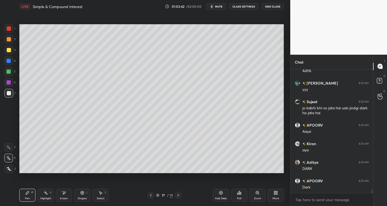
scroll to position [4153, 0]
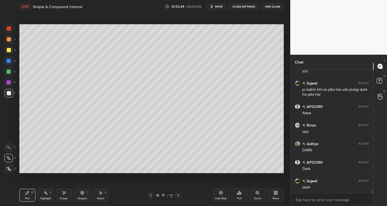
click at [221, 197] on div "Add Slide" at bounding box center [221, 198] width 12 height 3
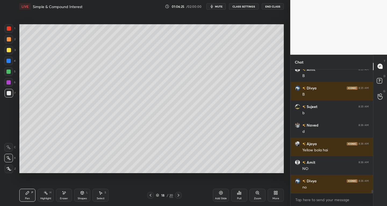
scroll to position [4450, 0]
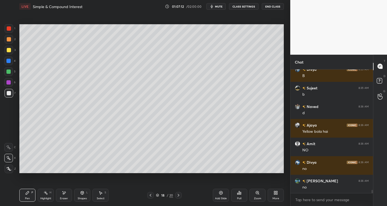
click at [61, 196] on div "Eraser" at bounding box center [64, 195] width 16 height 13
click at [9, 145] on icon at bounding box center [8, 147] width 4 height 4
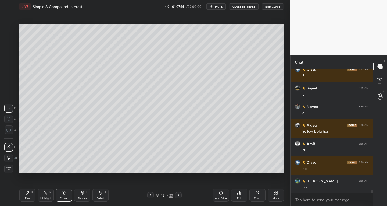
click at [27, 199] on div "Pen" at bounding box center [27, 198] width 5 height 3
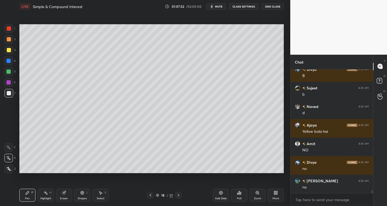
click at [62, 199] on div "Eraser" at bounding box center [64, 198] width 8 height 3
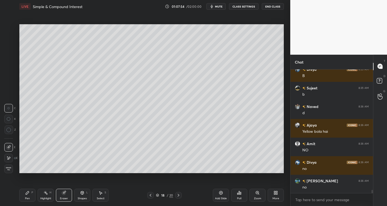
click at [26, 200] on div "Pen" at bounding box center [27, 198] width 5 height 3
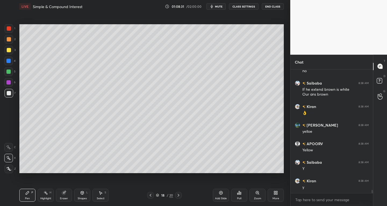
scroll to position [4585, 0]
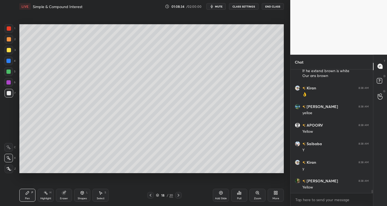
click at [180, 196] on icon at bounding box center [178, 195] width 4 height 4
click at [102, 196] on div "Select S" at bounding box center [101, 195] width 16 height 13
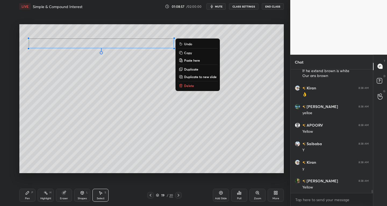
click at [30, 195] on div "Pen P" at bounding box center [27, 195] width 16 height 13
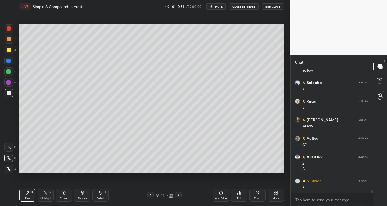
scroll to position [4664, 0]
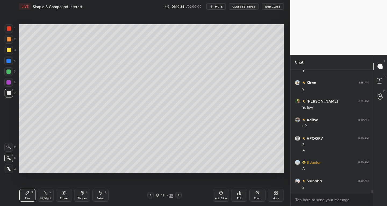
click at [100, 195] on div "Select S" at bounding box center [101, 195] width 16 height 13
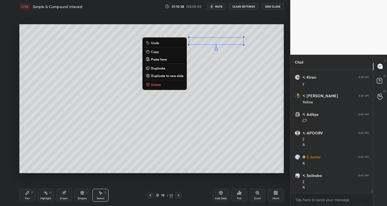
click at [154, 51] on p "Copy" at bounding box center [155, 51] width 8 height 4
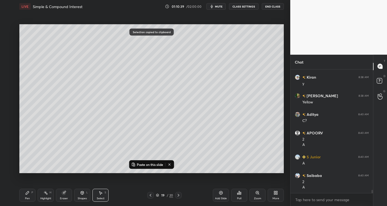
click at [140, 163] on p "Paste on this slide" at bounding box center [150, 164] width 26 height 4
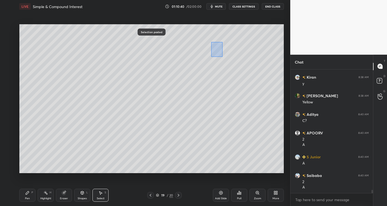
scroll to position [4688, 0]
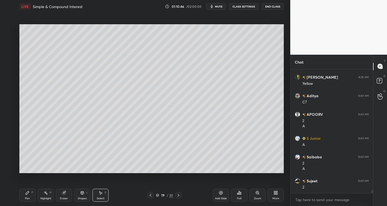
click at [101, 194] on icon at bounding box center [100, 192] width 4 height 4
click at [30, 196] on div "Pen P" at bounding box center [27, 195] width 16 height 13
click at [65, 193] on icon at bounding box center [63, 192] width 3 height 3
click at [9, 156] on icon at bounding box center [8, 158] width 4 height 5
click at [99, 198] on div "Select" at bounding box center [101, 198] width 8 height 3
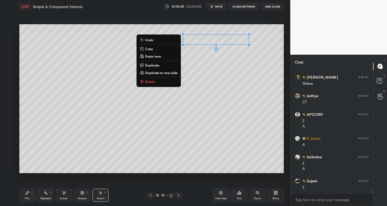
click at [149, 64] on p "Duplicate" at bounding box center [152, 65] width 14 height 4
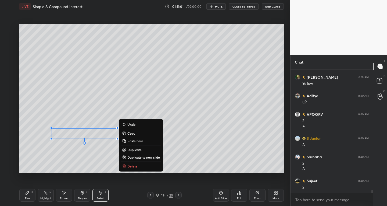
click at [27, 196] on div "Pen P" at bounding box center [27, 195] width 16 height 13
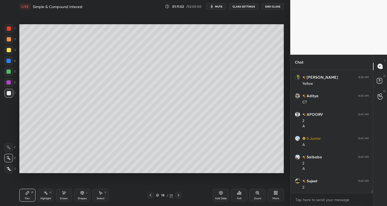
click at [101, 193] on icon at bounding box center [101, 192] width 3 height 3
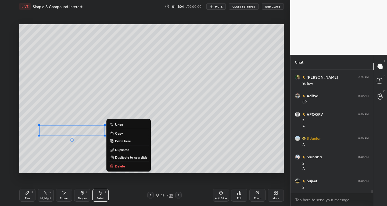
click at [27, 197] on div "Pen" at bounding box center [27, 198] width 5 height 3
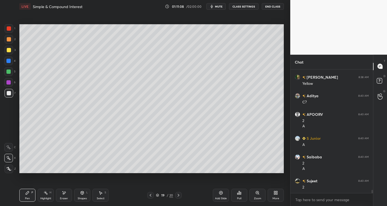
scroll to position [4707, 0]
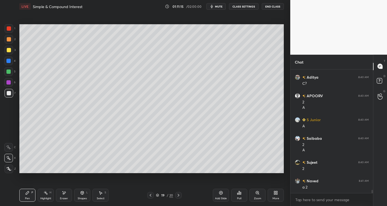
click at [101, 193] on icon at bounding box center [101, 192] width 3 height 3
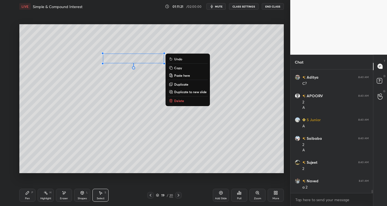
click at [180, 83] on p "Duplicate" at bounding box center [181, 84] width 14 height 4
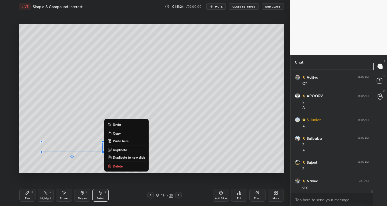
click at [29, 195] on div "Pen P" at bounding box center [27, 195] width 16 height 13
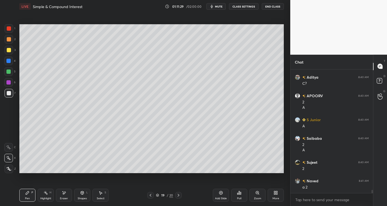
scroll to position [4726, 0]
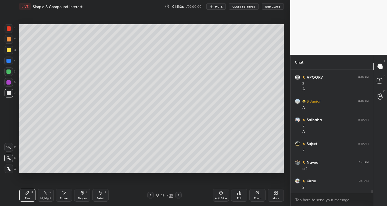
click at [102, 193] on icon at bounding box center [100, 192] width 4 height 4
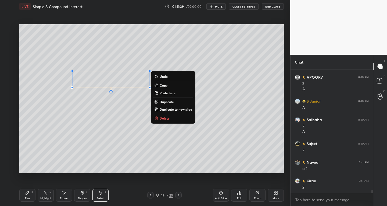
click at [165, 100] on p "Duplicate" at bounding box center [167, 102] width 14 height 4
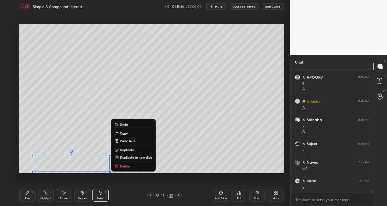
click at [32, 191] on div "P" at bounding box center [32, 192] width 2 height 3
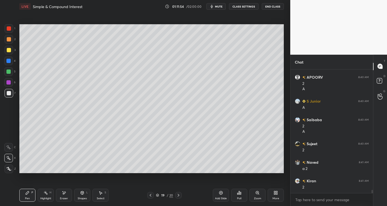
click at [7, 52] on div at bounding box center [9, 50] width 9 height 9
click at [6, 97] on div "7" at bounding box center [10, 94] width 11 height 11
click at [98, 197] on div "Select" at bounding box center [101, 198] width 8 height 3
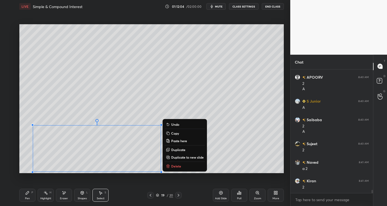
click at [191, 155] on p "Duplicate to new slide" at bounding box center [187, 157] width 33 height 4
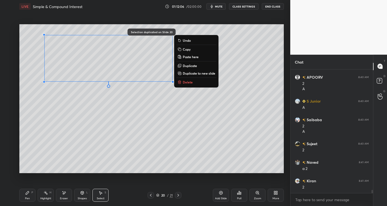
click at [27, 196] on div "Pen P" at bounding box center [27, 195] width 16 height 13
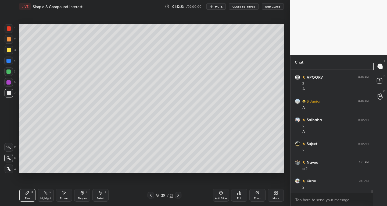
scroll to position [4744, 0]
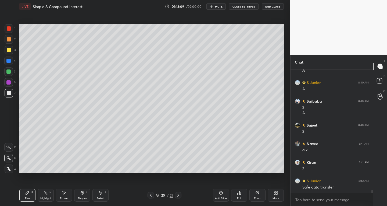
click at [9, 28] on div at bounding box center [9, 28] width 4 height 4
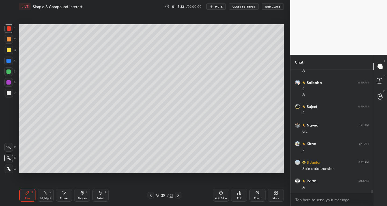
click at [69, 195] on div "Eraser" at bounding box center [64, 195] width 16 height 13
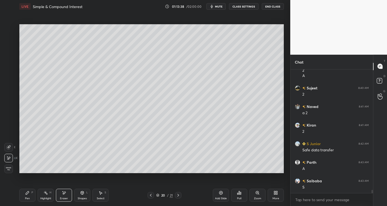
scroll to position [4800, 0]
click at [65, 194] on icon at bounding box center [64, 192] width 4 height 5
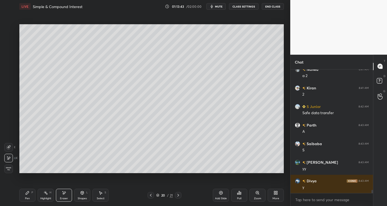
click at [27, 197] on div "Pen" at bounding box center [27, 198] width 5 height 3
click at [10, 97] on div "7" at bounding box center [10, 94] width 11 height 11
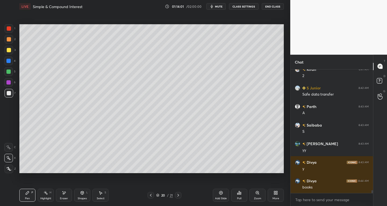
click at [6, 30] on div at bounding box center [9, 28] width 9 height 9
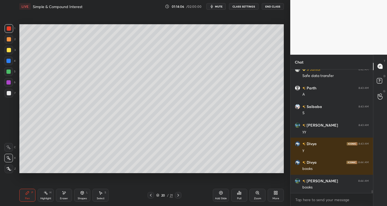
scroll to position [4874, 0]
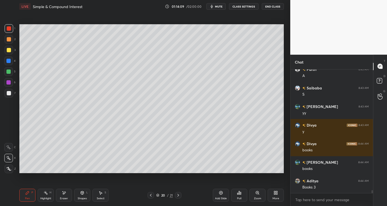
click at [28, 194] on icon at bounding box center [27, 192] width 4 height 4
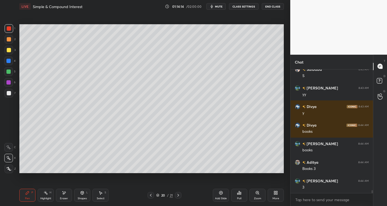
scroll to position [4911, 0]
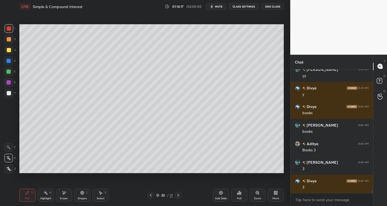
click at [9, 95] on div at bounding box center [9, 93] width 9 height 9
click at [62, 198] on div "Eraser" at bounding box center [64, 198] width 8 height 3
click at [29, 197] on div "Pen" at bounding box center [27, 198] width 5 height 3
click at [150, 195] on icon at bounding box center [151, 195] width 2 height 3
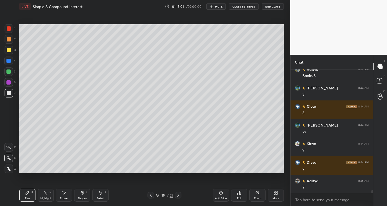
scroll to position [5004, 0]
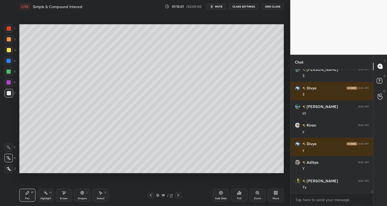
click at [179, 196] on icon at bounding box center [178, 195] width 4 height 4
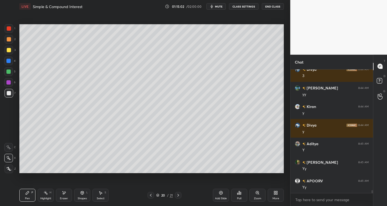
click at [179, 196] on icon at bounding box center [178, 195] width 4 height 4
click at [62, 198] on div "Eraser" at bounding box center [64, 198] width 8 height 3
click at [28, 199] on div "Pen" at bounding box center [27, 198] width 5 height 3
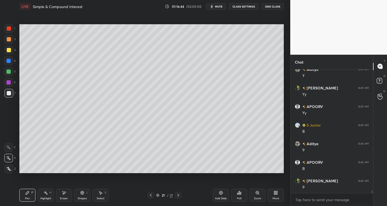
scroll to position [5115, 0]
click at [100, 194] on icon at bounding box center [100, 192] width 4 height 4
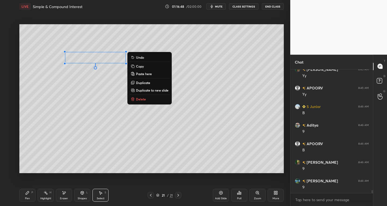
click at [140, 81] on p "Duplicate" at bounding box center [143, 82] width 14 height 4
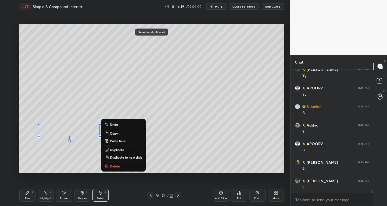
click at [33, 193] on div "P" at bounding box center [32, 192] width 2 height 3
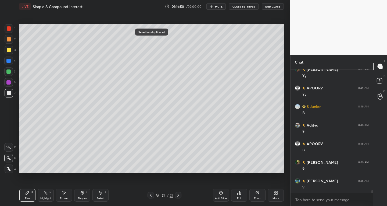
scroll to position [5134, 0]
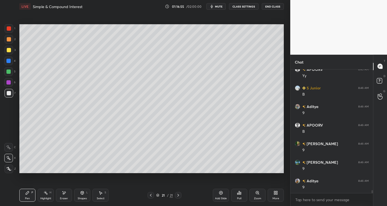
click at [100, 195] on div "Select S" at bounding box center [101, 195] width 16 height 13
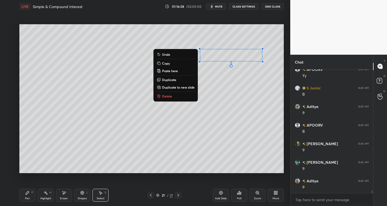
click at [169, 79] on p "Duplicate" at bounding box center [169, 79] width 14 height 4
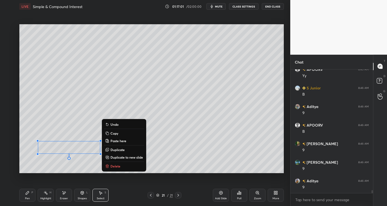
click at [26, 197] on div "Pen" at bounding box center [27, 198] width 5 height 3
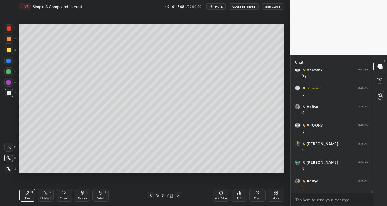
click at [101, 194] on icon at bounding box center [100, 192] width 4 height 4
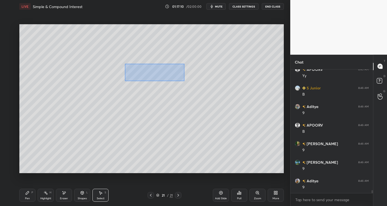
scroll to position [5152, 0]
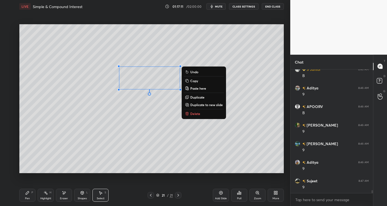
click at [195, 94] on button "Duplicate" at bounding box center [204, 97] width 40 height 6
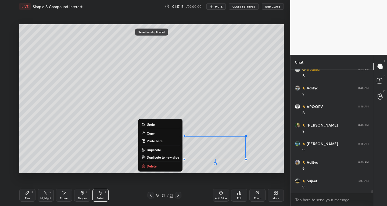
scroll to position [5171, 0]
click at [66, 198] on div "Eraser" at bounding box center [64, 198] width 8 height 3
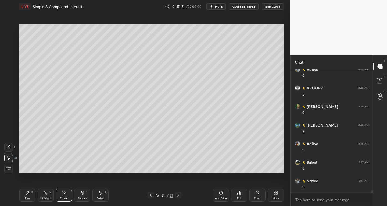
click at [103, 197] on div "Select" at bounding box center [101, 198] width 8 height 3
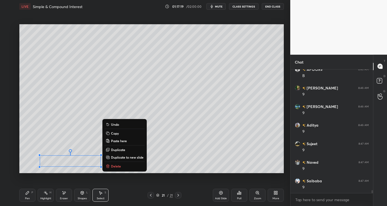
click at [30, 197] on div "Pen" at bounding box center [27, 198] width 5 height 3
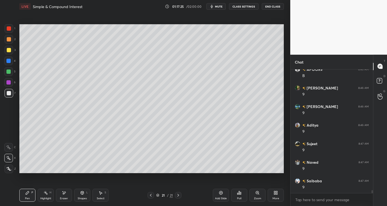
click at [69, 196] on div "Eraser" at bounding box center [64, 195] width 16 height 13
click at [32, 197] on div "Pen P" at bounding box center [27, 195] width 16 height 13
click at [63, 196] on div "Eraser" at bounding box center [64, 195] width 16 height 13
click at [24, 198] on div "Pen P" at bounding box center [27, 195] width 16 height 13
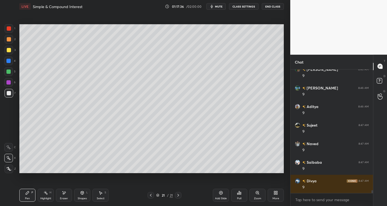
click at [63, 197] on div "Eraser" at bounding box center [64, 198] width 8 height 3
click at [29, 193] on icon at bounding box center [27, 192] width 4 height 4
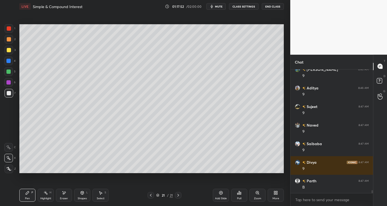
click at [7, 27] on div at bounding box center [9, 28] width 4 height 4
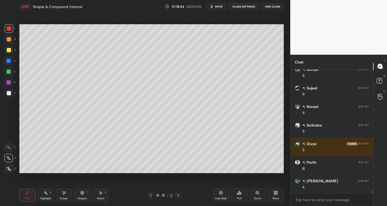
scroll to position [5264, 0]
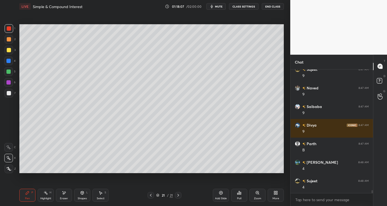
click at [62, 196] on div "Eraser" at bounding box center [64, 195] width 16 height 13
click at [26, 197] on div "Pen" at bounding box center [27, 198] width 5 height 3
click at [7, 70] on div at bounding box center [8, 71] width 4 height 4
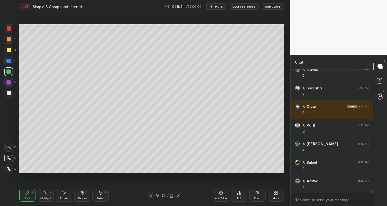
click at [8, 92] on div at bounding box center [9, 93] width 4 height 4
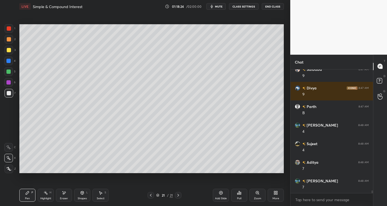
scroll to position [5319, 0]
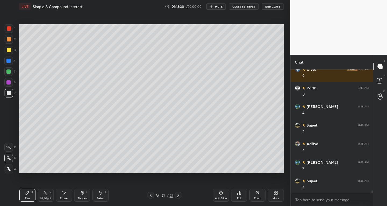
click at [9, 71] on div at bounding box center [8, 71] width 4 height 4
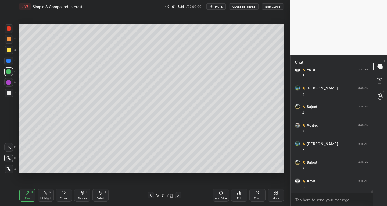
click at [61, 194] on div "Eraser" at bounding box center [64, 195] width 16 height 13
click at [26, 198] on div "Pen" at bounding box center [27, 198] width 5 height 3
click at [62, 200] on div "Eraser" at bounding box center [64, 195] width 16 height 13
click at [24, 198] on div "Pen P" at bounding box center [27, 195] width 16 height 13
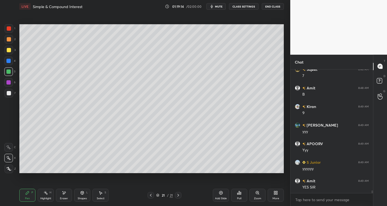
scroll to position [5449, 0]
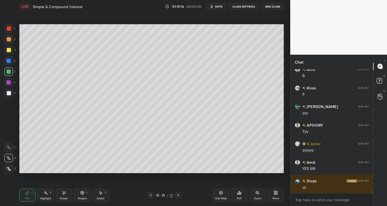
click at [220, 195] on div "Add Slide" at bounding box center [221, 195] width 16 height 13
click at [81, 197] on div "Shapes" at bounding box center [82, 198] width 9 height 3
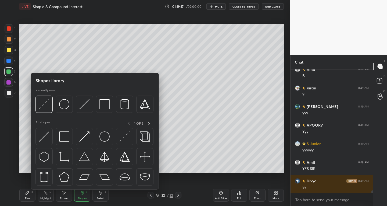
click at [28, 196] on div "Pen P" at bounding box center [27, 195] width 16 height 13
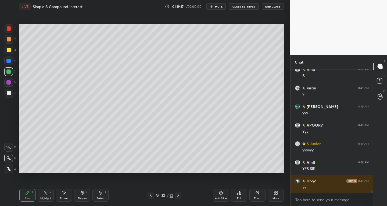
click at [7, 92] on div at bounding box center [9, 93] width 4 height 4
click at [82, 197] on div "Shapes" at bounding box center [82, 198] width 9 height 3
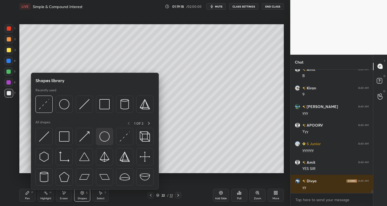
click at [101, 139] on img at bounding box center [105, 136] width 10 height 10
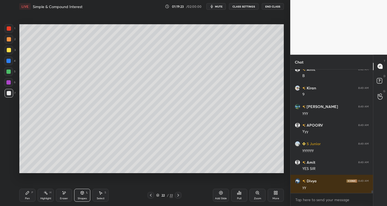
scroll to position [5468, 0]
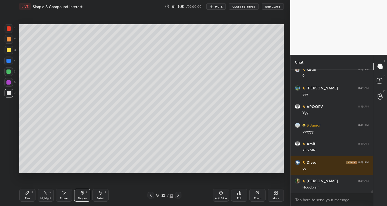
click at [99, 193] on icon at bounding box center [100, 192] width 4 height 4
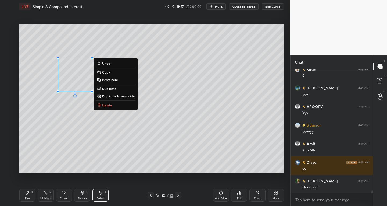
scroll to position [5486, 0]
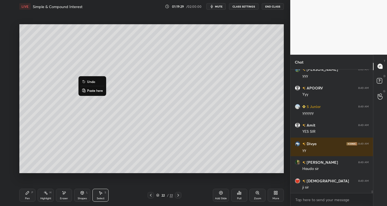
click at [89, 150] on div "0 ° Undo Copy Paste here Duplicate Duplicate to new slide Delete" at bounding box center [151, 98] width 265 height 149
click at [81, 194] on icon at bounding box center [82, 192] width 4 height 4
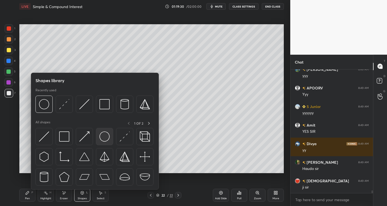
click at [104, 139] on img at bounding box center [105, 136] width 10 height 10
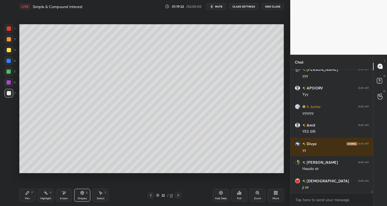
click at [102, 191] on icon at bounding box center [100, 192] width 4 height 4
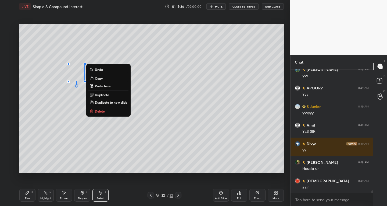
click at [81, 194] on icon at bounding box center [82, 192] width 3 height 3
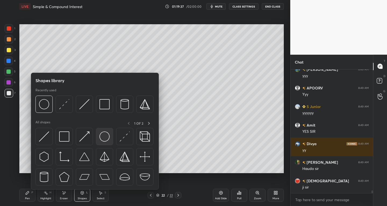
click at [107, 139] on img at bounding box center [105, 136] width 10 height 10
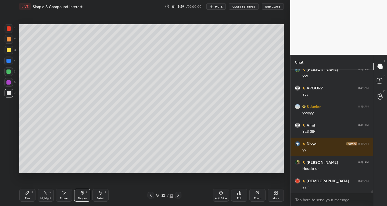
click at [105, 194] on div "Select S" at bounding box center [101, 195] width 16 height 13
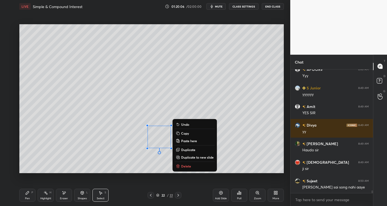
click at [75, 198] on div "Shapes L" at bounding box center [82, 195] width 16 height 13
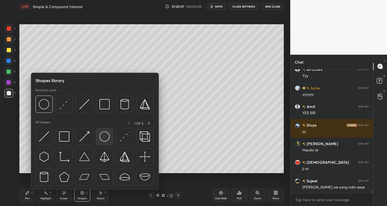
click at [106, 139] on img at bounding box center [105, 136] width 10 height 10
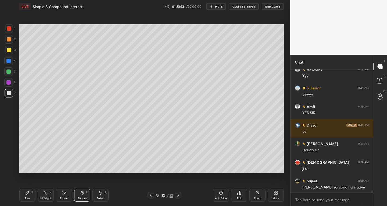
click at [105, 197] on div "Select S" at bounding box center [101, 195] width 16 height 13
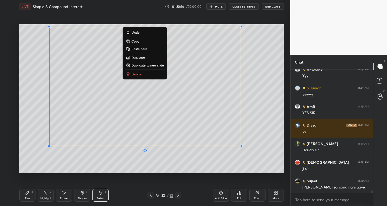
click at [30, 195] on div "Pen P" at bounding box center [27, 195] width 16 height 13
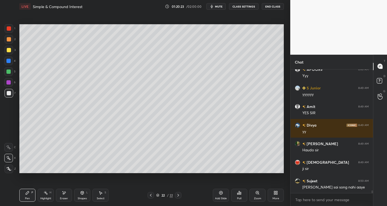
click at [100, 196] on div "Select S" at bounding box center [101, 195] width 16 height 13
click at [28, 190] on icon at bounding box center [27, 192] width 4 height 4
click at [104, 197] on div "Select" at bounding box center [101, 198] width 8 height 3
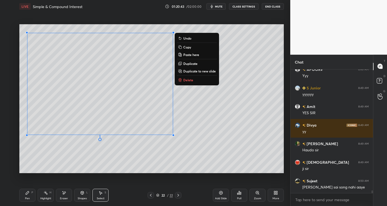
click at [30, 194] on div "Pen P" at bounding box center [27, 195] width 16 height 13
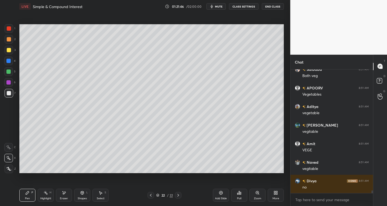
scroll to position [5858, 0]
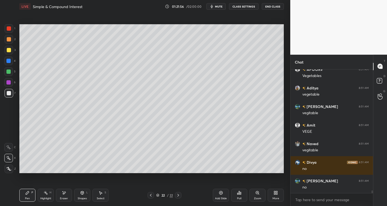
click at [69, 198] on div "Eraser" at bounding box center [64, 195] width 16 height 13
click at [29, 201] on div "Pen P" at bounding box center [27, 195] width 16 height 13
click at [107, 194] on div "Select S" at bounding box center [101, 195] width 16 height 13
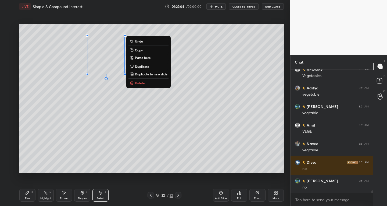
click at [139, 67] on p "Duplicate" at bounding box center [142, 66] width 14 height 4
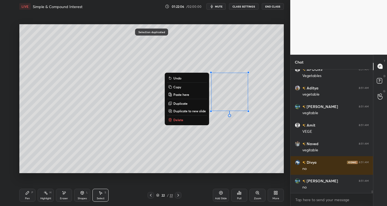
click at [30, 197] on div "Pen P" at bounding box center [27, 195] width 16 height 13
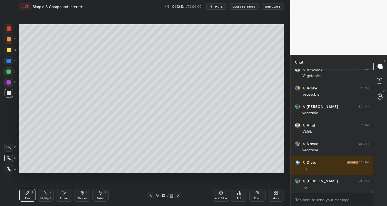
click at [6, 52] on div at bounding box center [9, 50] width 9 height 9
click at [103, 193] on div "Select S" at bounding box center [101, 195] width 16 height 13
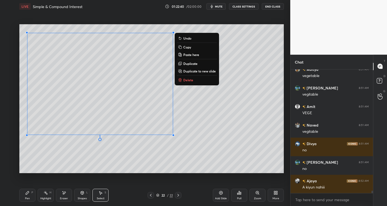
click at [194, 68] on button "Duplicate to new slide" at bounding box center [197, 71] width 40 height 6
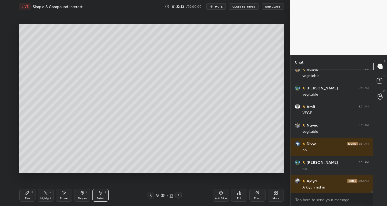
click at [32, 194] on div "P" at bounding box center [32, 192] width 2 height 3
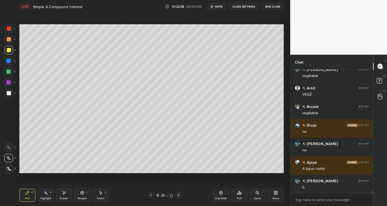
click at [149, 194] on icon at bounding box center [151, 195] width 4 height 4
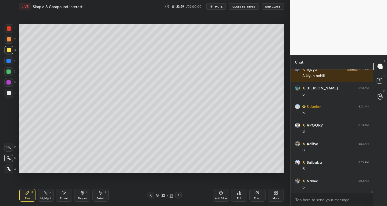
scroll to position [6006, 0]
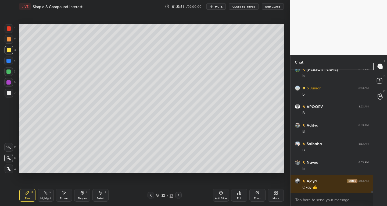
click at [103, 196] on div "Select S" at bounding box center [101, 195] width 16 height 13
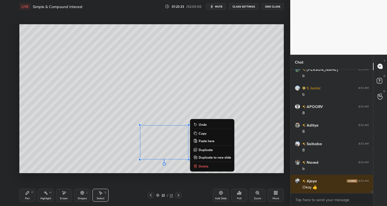
click at [200, 163] on button "Delete" at bounding box center [212, 166] width 40 height 6
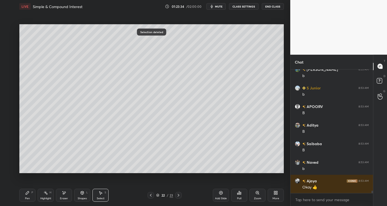
click at [179, 195] on icon at bounding box center [179, 195] width 2 height 3
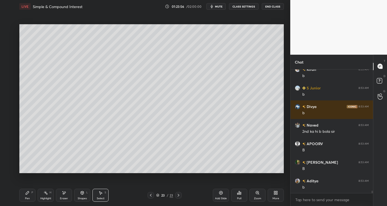
scroll to position [6192, 0]
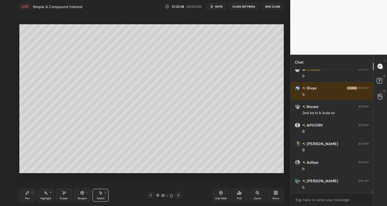
click at [30, 194] on div "Pen P" at bounding box center [27, 195] width 16 height 13
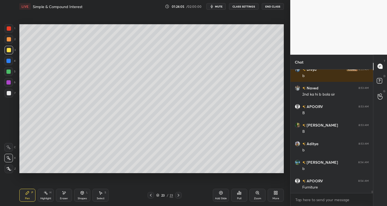
click at [84, 196] on div "Shapes L" at bounding box center [82, 195] width 16 height 13
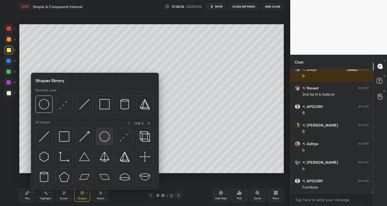
click at [102, 140] on img at bounding box center [105, 136] width 10 height 10
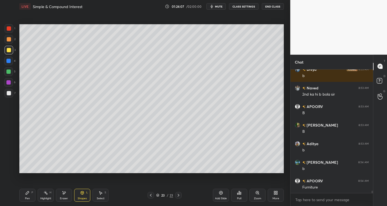
click at [10, 97] on div "7" at bounding box center [10, 94] width 11 height 11
click at [30, 195] on div "Pen P" at bounding box center [27, 195] width 16 height 13
click at [83, 196] on div "Shapes L" at bounding box center [82, 195] width 16 height 13
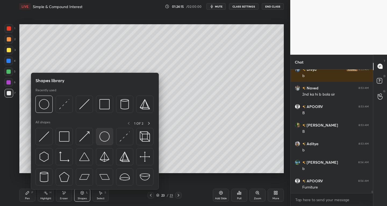
click at [109, 139] on img at bounding box center [105, 136] width 10 height 10
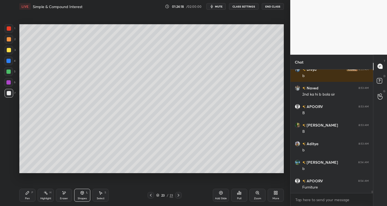
click at [34, 197] on div "Pen P" at bounding box center [27, 195] width 16 height 13
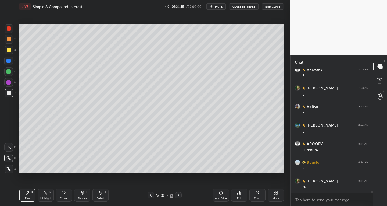
scroll to position [6266, 0]
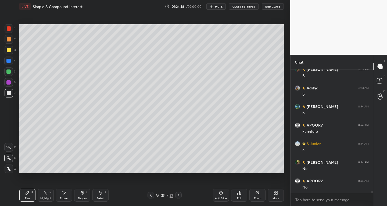
click at [101, 196] on div "Select S" at bounding box center [101, 195] width 16 height 13
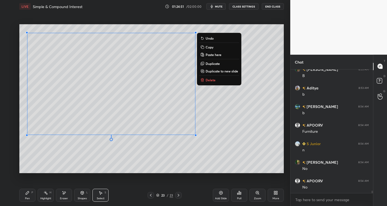
click at [221, 68] on button "Duplicate to new slide" at bounding box center [219, 71] width 40 height 6
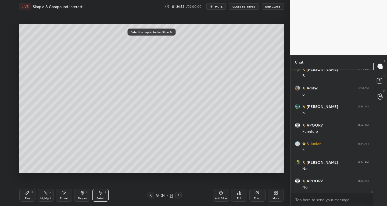
click at [63, 196] on div "Eraser" at bounding box center [64, 195] width 16 height 13
click at [28, 197] on div "Pen" at bounding box center [27, 198] width 5 height 3
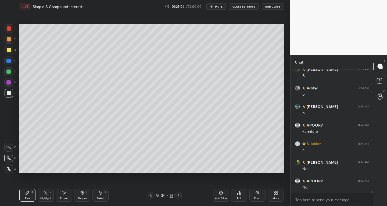
click at [67, 195] on div "Eraser" at bounding box center [64, 195] width 16 height 13
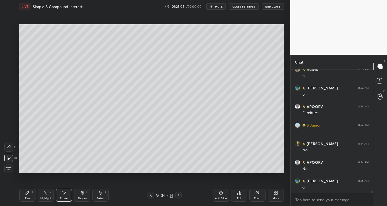
scroll to position [6303, 0]
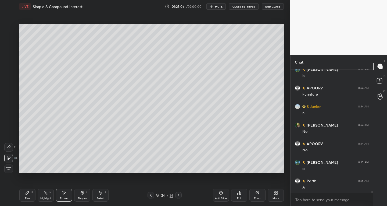
click at [27, 198] on div "Pen" at bounding box center [27, 198] width 5 height 3
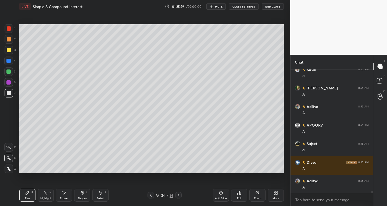
scroll to position [6470, 0]
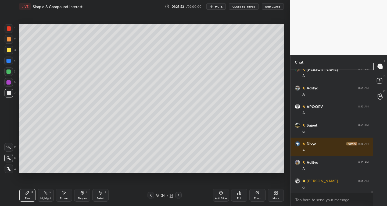
click at [93, 201] on div "Select S" at bounding box center [101, 195] width 16 height 13
click at [82, 200] on div "Shapes L" at bounding box center [82, 195] width 16 height 13
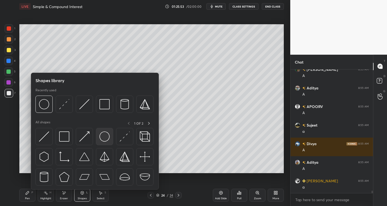
click at [102, 141] on img at bounding box center [105, 136] width 10 height 10
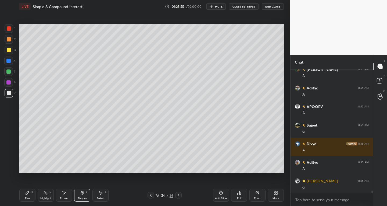
click at [29, 197] on div "Pen" at bounding box center [27, 198] width 5 height 3
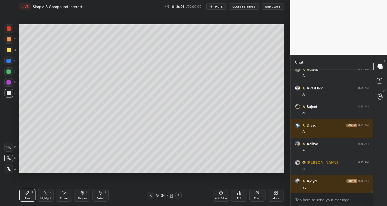
click at [86, 197] on div "Shapes" at bounding box center [82, 198] width 9 height 3
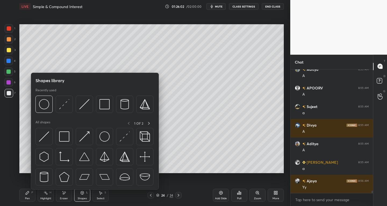
click at [100, 196] on div "Select S" at bounding box center [101, 195] width 16 height 13
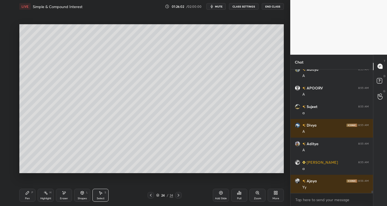
click at [81, 199] on div "Shapes" at bounding box center [82, 198] width 9 height 3
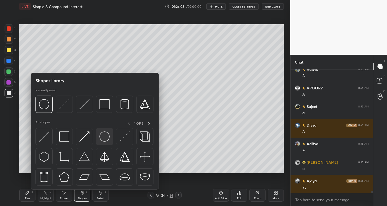
click at [107, 138] on img at bounding box center [105, 136] width 10 height 10
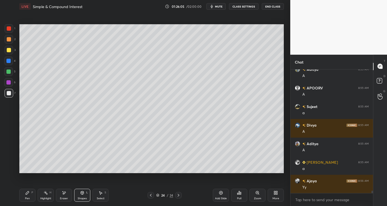
click at [30, 194] on div "Pen P" at bounding box center [27, 195] width 16 height 13
click at [83, 195] on div "Shapes L" at bounding box center [82, 195] width 16 height 13
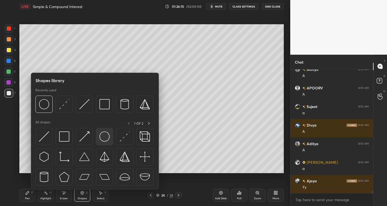
click at [108, 137] on img at bounding box center [105, 136] width 10 height 10
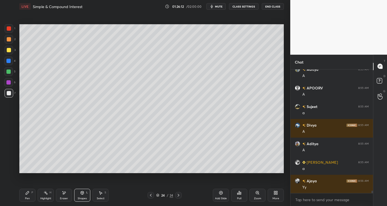
click at [27, 197] on div "Pen" at bounding box center [27, 198] width 5 height 3
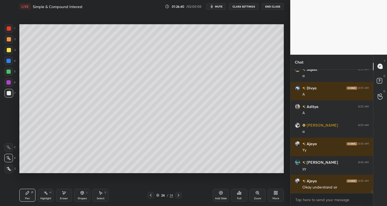
scroll to position [6526, 0]
click at [178, 195] on icon at bounding box center [178, 195] width 4 height 4
click at [104, 194] on div "Select S" at bounding box center [101, 195] width 16 height 13
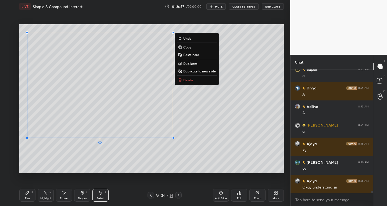
click at [200, 69] on p "Duplicate to new slide" at bounding box center [199, 71] width 33 height 4
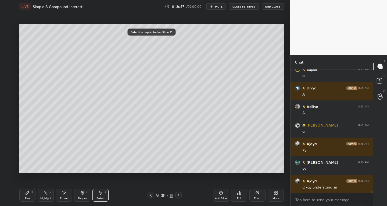
click at [60, 197] on div "Eraser" at bounding box center [64, 198] width 8 height 3
click at [29, 196] on div "Pen P" at bounding box center [27, 195] width 16 height 13
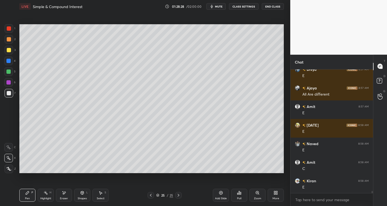
scroll to position [6878, 0]
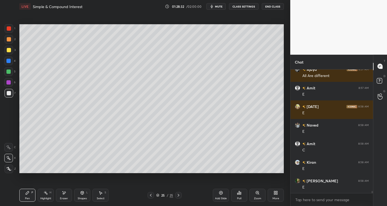
click at [217, 197] on div "Add Slide" at bounding box center [221, 198] width 12 height 3
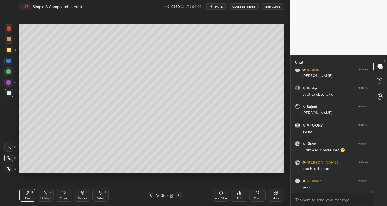
scroll to position [7342, 0]
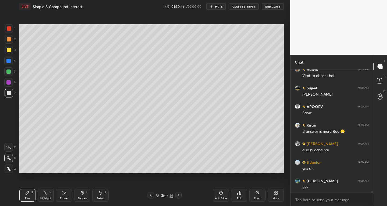
click at [151, 197] on div at bounding box center [151, 195] width 6 height 6
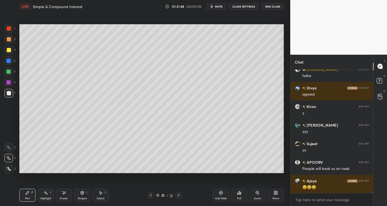
scroll to position [7639, 0]
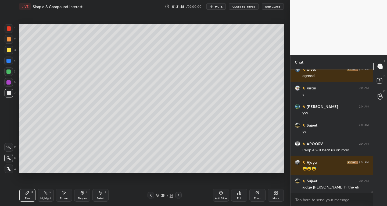
click at [102, 196] on div "Select S" at bounding box center [101, 195] width 16 height 13
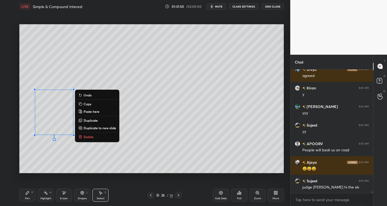
click at [90, 118] on p "Duplicate" at bounding box center [91, 120] width 14 height 4
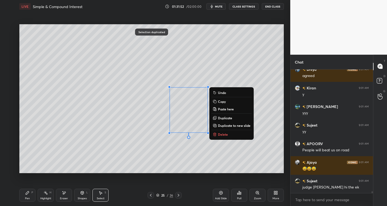
click at [29, 192] on icon at bounding box center [27, 192] width 3 height 3
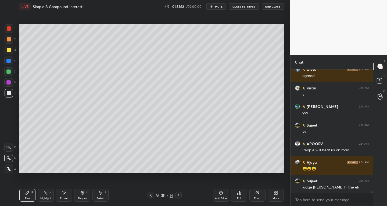
click at [33, 201] on div "Pen P Highlight H Eraser Shapes L Select S 25 / 26 Add Slide Poll Zoom More" at bounding box center [151, 195] width 265 height 22
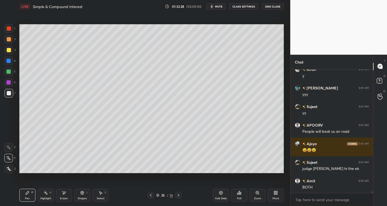
click at [107, 194] on div "Select S" at bounding box center [101, 195] width 16 height 13
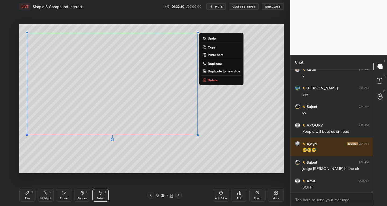
scroll to position [7676, 0]
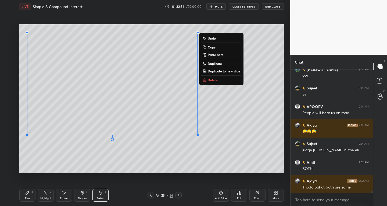
click at [216, 68] on button "Duplicate to new slide" at bounding box center [221, 71] width 40 height 6
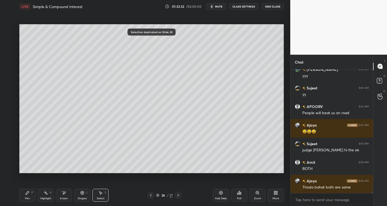
click at [64, 194] on icon at bounding box center [64, 192] width 4 height 5
click at [30, 199] on div "Pen P" at bounding box center [27, 195] width 16 height 13
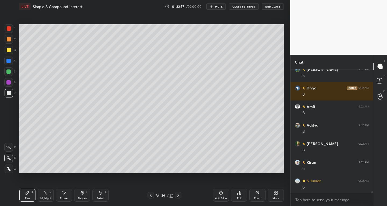
scroll to position [7843, 0]
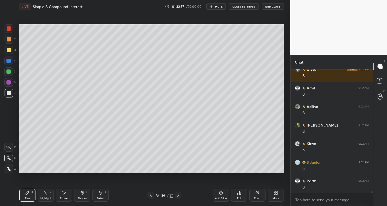
click at [81, 195] on div "Shapes L" at bounding box center [82, 195] width 16 height 13
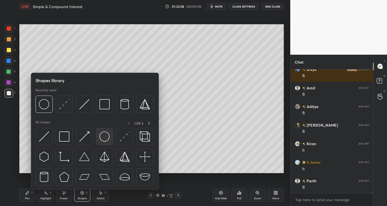
click at [108, 139] on img at bounding box center [105, 136] width 10 height 10
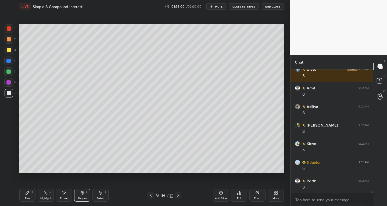
click at [27, 195] on div "Pen P" at bounding box center [27, 195] width 16 height 13
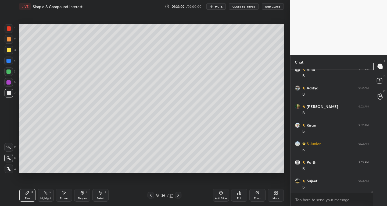
scroll to position [7880, 0]
click at [80, 191] on div "Shapes L" at bounding box center [82, 195] width 16 height 13
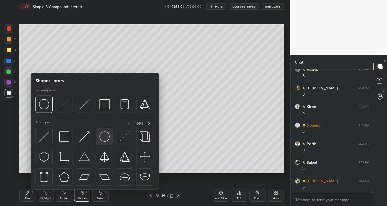
click at [106, 141] on div at bounding box center [104, 136] width 17 height 17
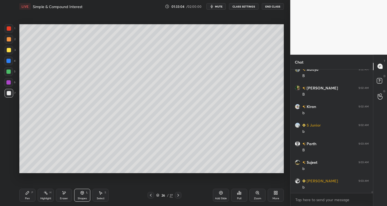
scroll to position [7899, 0]
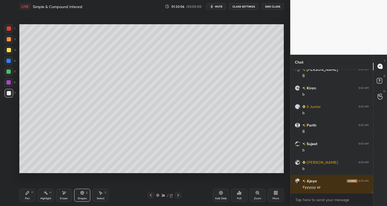
click at [27, 201] on div "Pen P Highlight H Eraser Shapes L Select S 26 / 27 Add Slide Poll Zoom More" at bounding box center [151, 195] width 265 height 22
click at [33, 197] on div "Pen P" at bounding box center [27, 195] width 16 height 13
click at [219, 197] on div "Add Slide" at bounding box center [221, 198] width 12 height 3
click at [148, 196] on div at bounding box center [151, 195] width 6 height 6
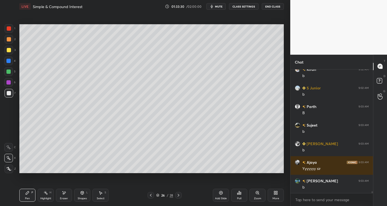
click at [104, 195] on div "Select S" at bounding box center [101, 195] width 16 height 13
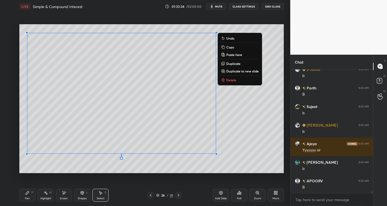
click at [228, 47] on p "Copy" at bounding box center [230, 47] width 8 height 4
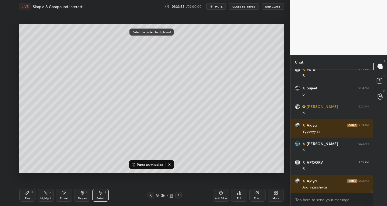
click at [179, 195] on icon at bounding box center [179, 195] width 2 height 3
click at [141, 165] on p "Paste on this slide" at bounding box center [150, 164] width 26 height 4
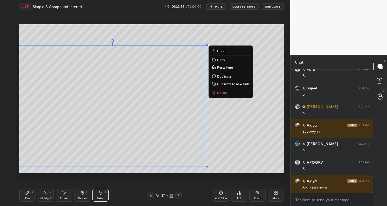
click at [60, 200] on div "Eraser" at bounding box center [64, 195] width 16 height 13
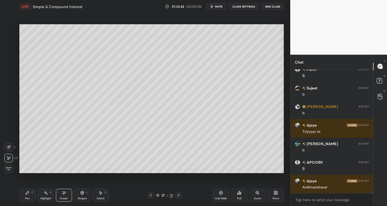
click at [26, 199] on div "Pen" at bounding box center [27, 198] width 5 height 3
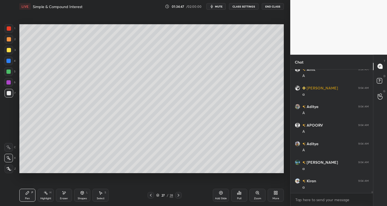
scroll to position [8177, 0]
click at [81, 198] on div "Shapes" at bounding box center [82, 198] width 9 height 3
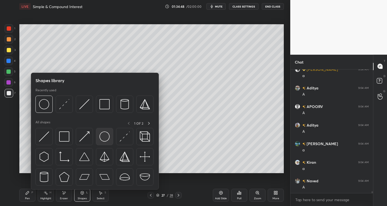
click at [101, 144] on div at bounding box center [104, 136] width 17 height 17
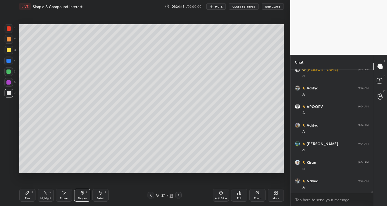
scroll to position [8196, 0]
click at [35, 196] on div "Pen P" at bounding box center [27, 195] width 16 height 13
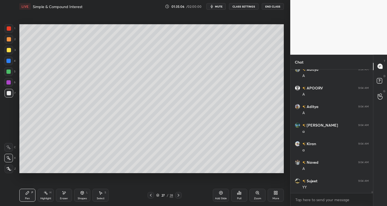
click at [84, 196] on div "Shapes L" at bounding box center [82, 195] width 16 height 13
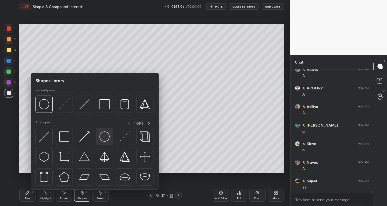
click at [107, 139] on img at bounding box center [105, 136] width 10 height 10
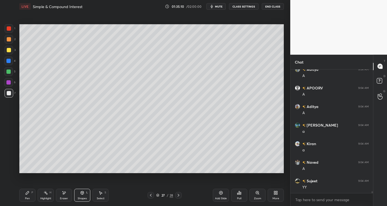
click at [28, 197] on div "Pen" at bounding box center [27, 198] width 5 height 3
click at [83, 197] on div "Shapes" at bounding box center [82, 198] width 9 height 3
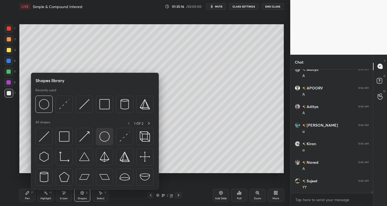
click at [105, 142] on div at bounding box center [104, 136] width 17 height 17
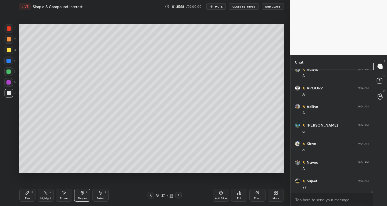
click at [30, 198] on div "Pen P" at bounding box center [27, 195] width 16 height 13
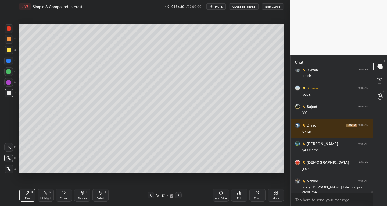
scroll to position [8586, 0]
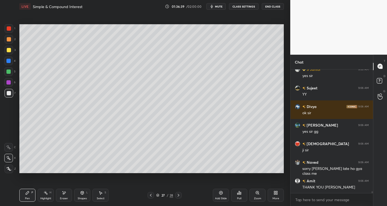
click at [270, 6] on button "End Class" at bounding box center [273, 6] width 22 height 6
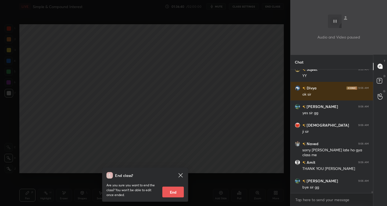
scroll to position [8623, 0]
click at [176, 189] on button "End" at bounding box center [173, 191] width 22 height 11
type textarea "x"
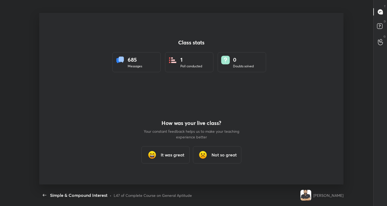
scroll to position [0, 0]
click at [171, 156] on h3 "It was great" at bounding box center [173, 154] width 24 height 6
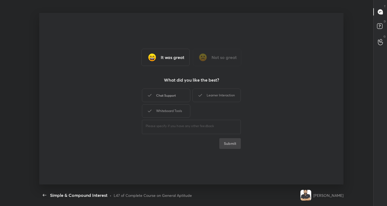
click at [172, 97] on div "Chat Support" at bounding box center [166, 94] width 48 height 13
click at [171, 105] on div "Whiteboard Tools" at bounding box center [166, 110] width 48 height 13
click at [204, 95] on div "Learner Interaction" at bounding box center [217, 94] width 48 height 13
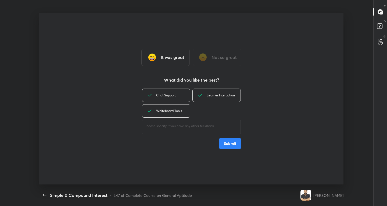
click at [223, 142] on button "Submit" at bounding box center [230, 143] width 22 height 11
